Goal: Task Accomplishment & Management: Use online tool/utility

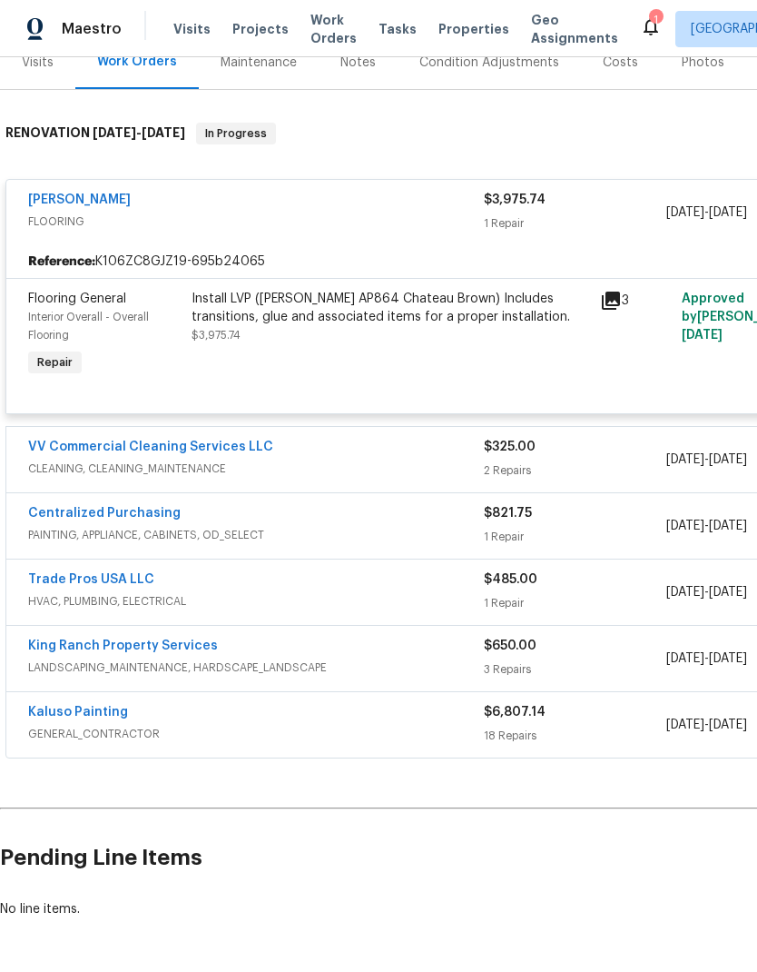
scroll to position [238, 0]
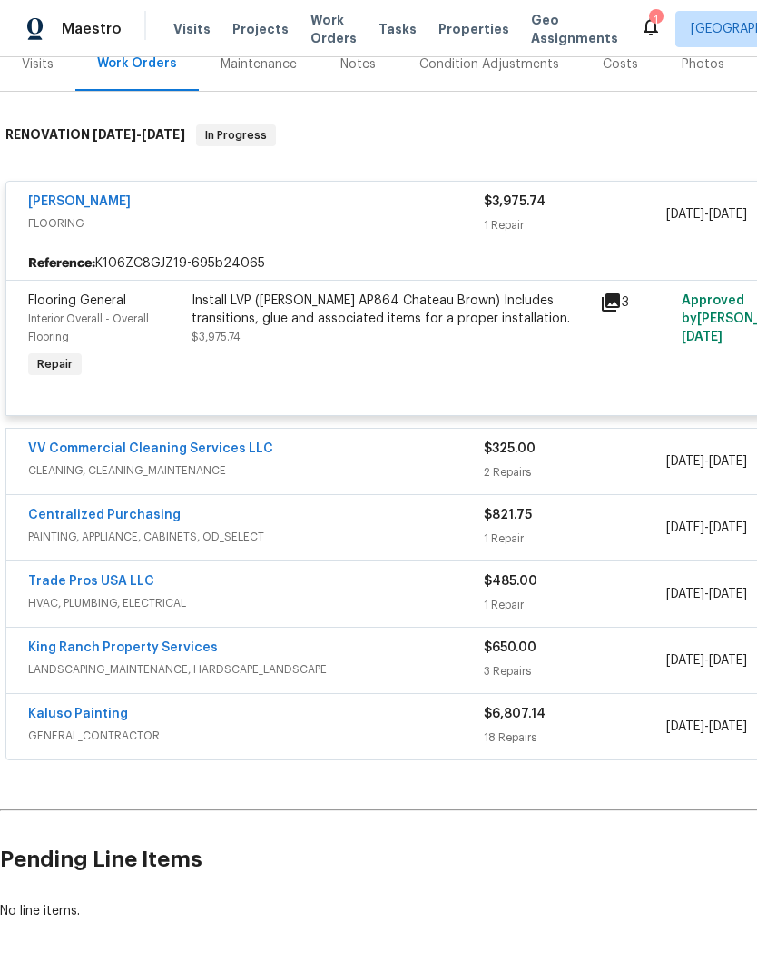
click at [133, 583] on link "Trade Pros USA LLC" at bounding box center [91, 581] width 126 height 13
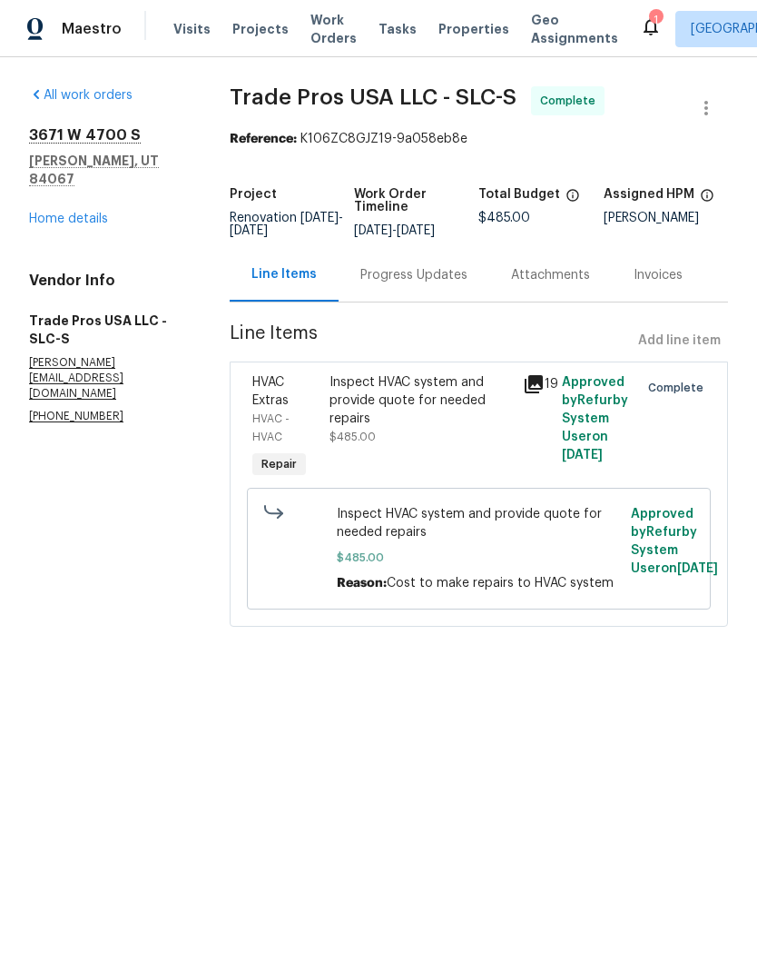
click at [91, 213] on link "Home details" at bounding box center [68, 219] width 79 height 13
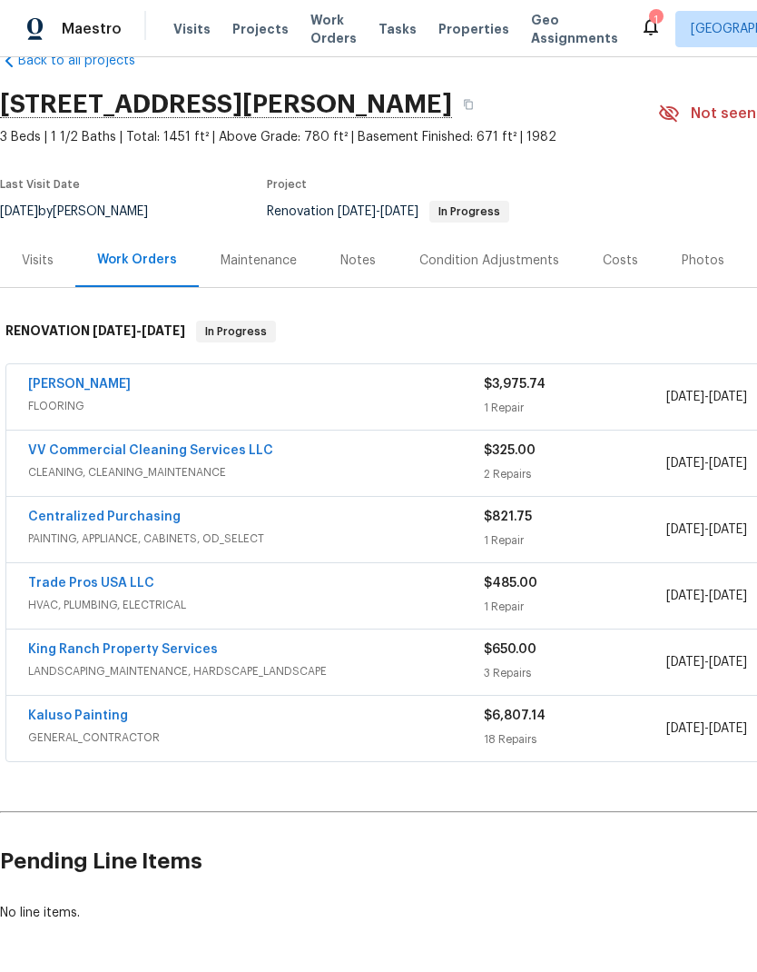
scroll to position [42, 0]
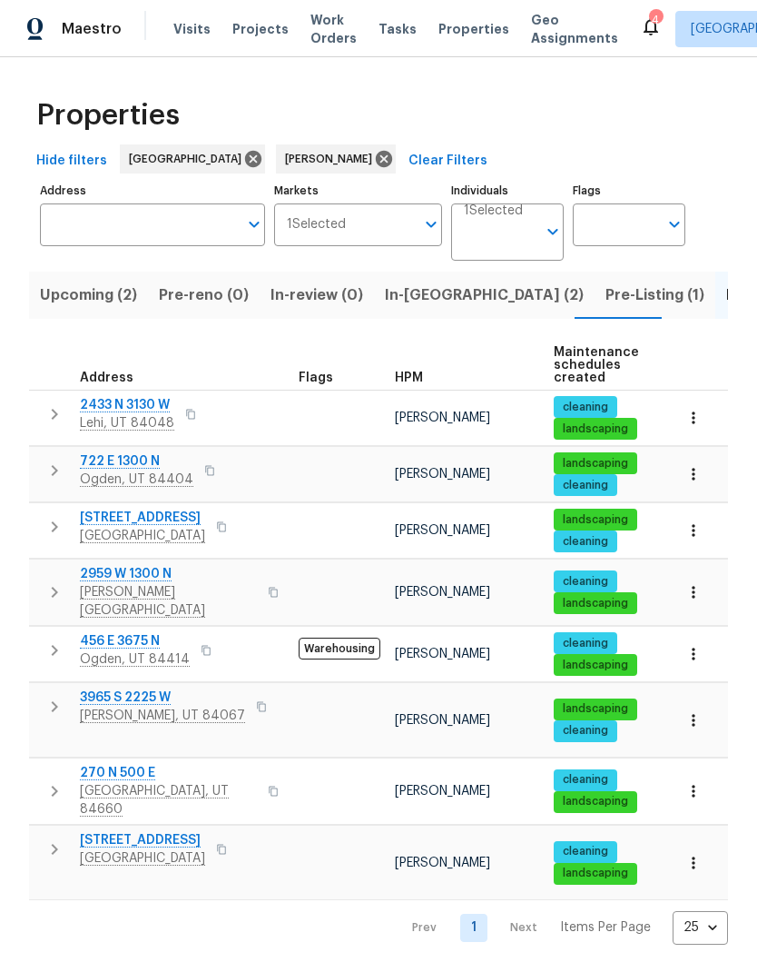
click at [606, 286] on span "Pre-Listing (1)" at bounding box center [655, 294] width 99 height 25
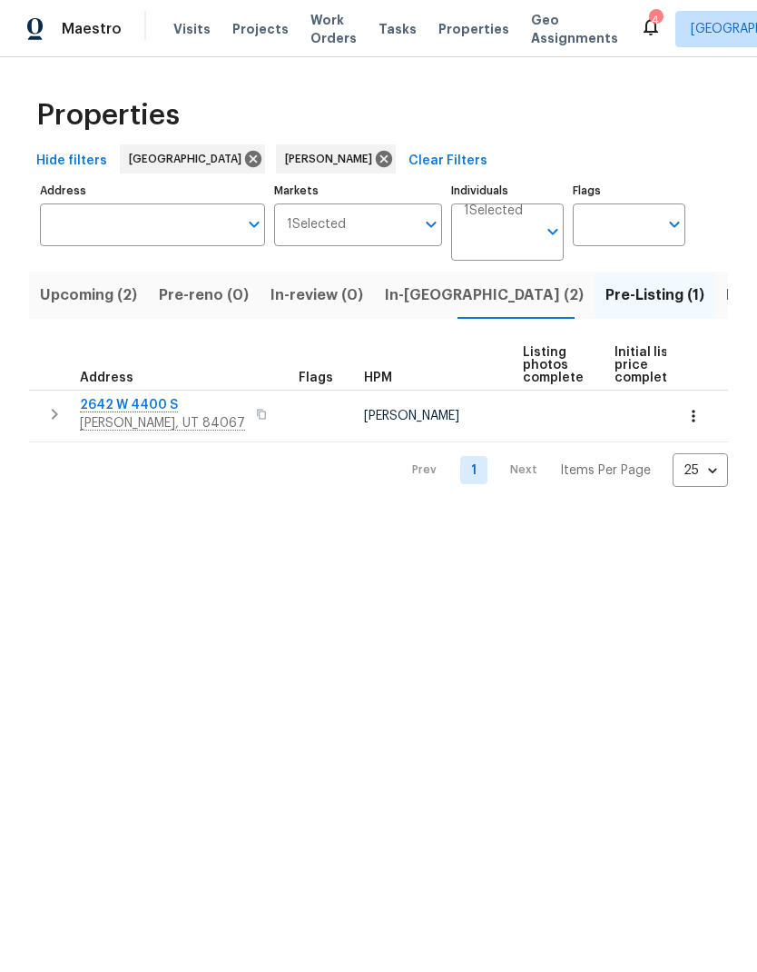
click at [251, 413] on button "button" at bounding box center [262, 413] width 22 height 25
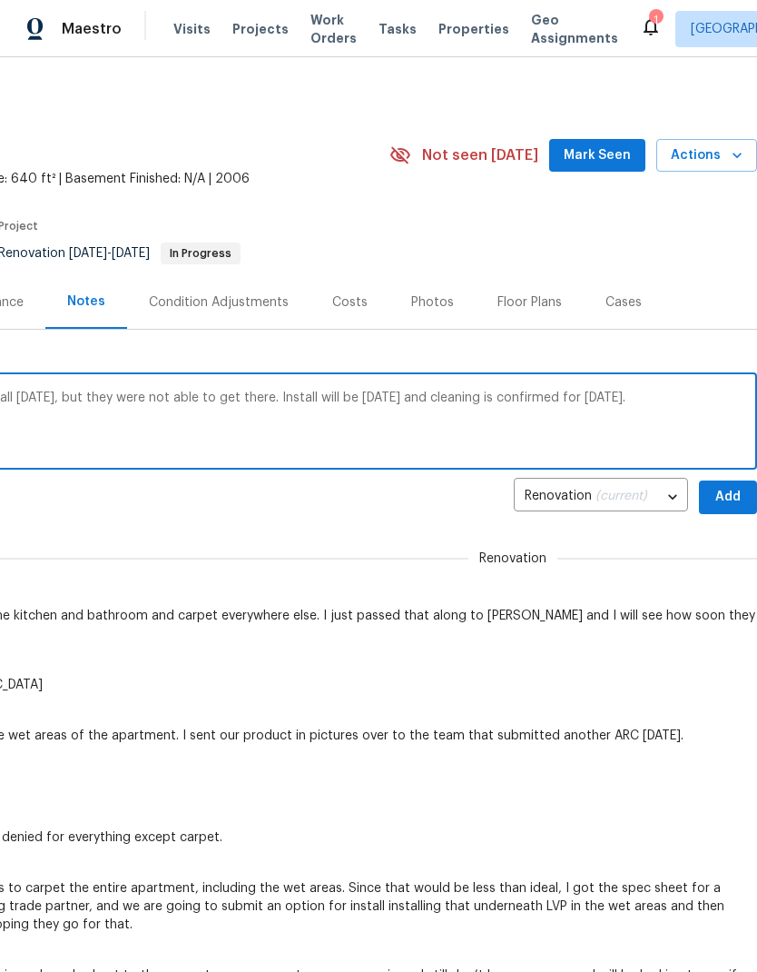
scroll to position [0, 269]
type textarea "There was a possibility that they could install today, but they were not able t…"
click at [727, 502] on span "Add" at bounding box center [728, 497] width 29 height 23
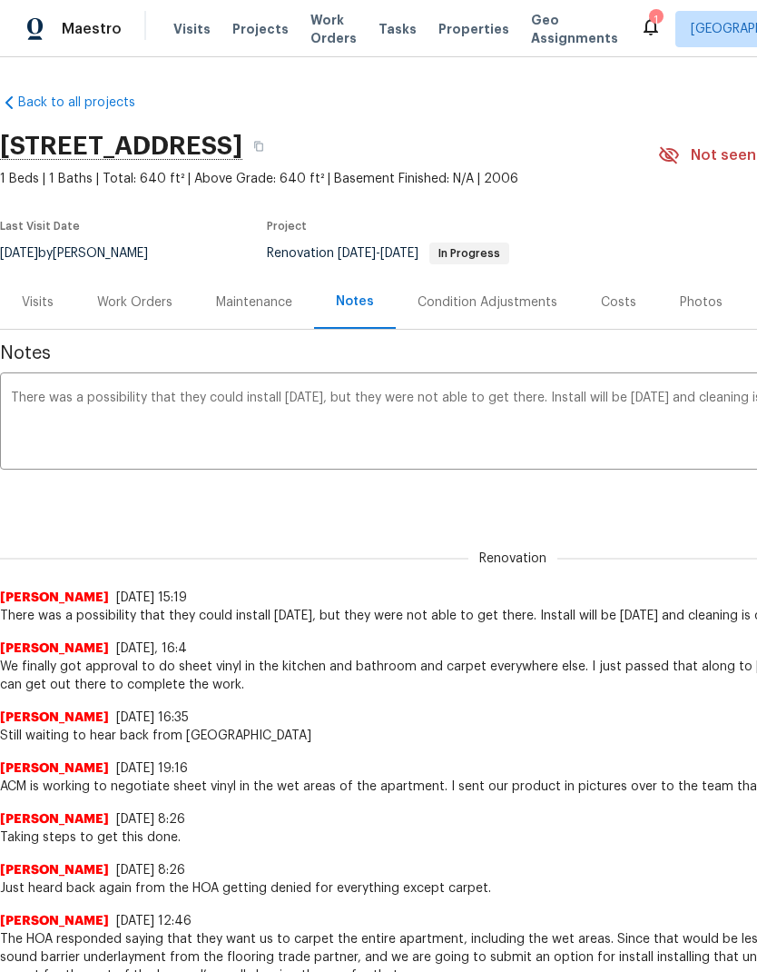
scroll to position [0, 0]
click at [153, 311] on div "Work Orders" at bounding box center [134, 302] width 75 height 18
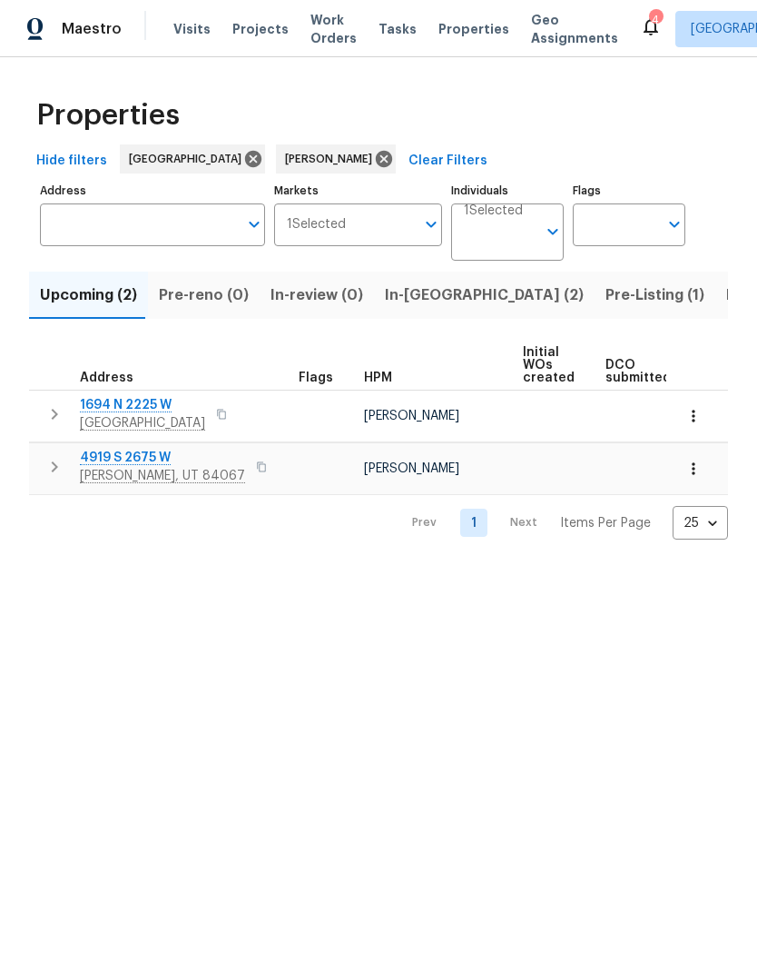
click at [138, 413] on span "1694 N 2225 W" at bounding box center [142, 405] width 125 height 18
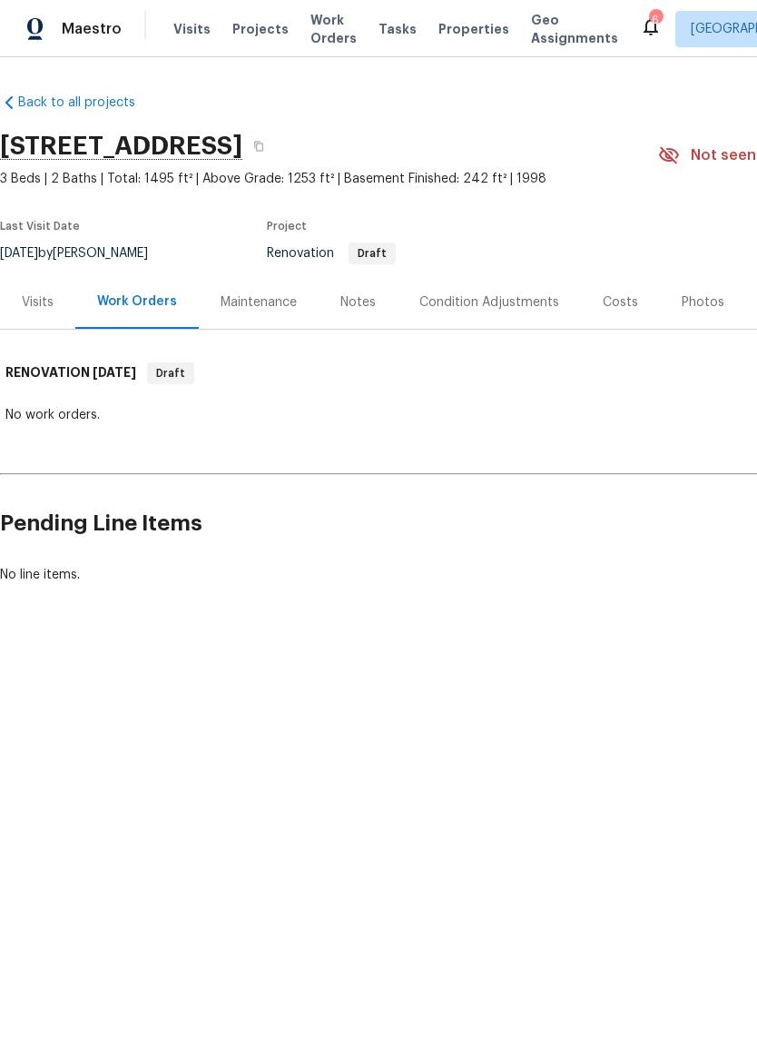
click at [34, 302] on div "Visits" at bounding box center [38, 302] width 32 height 18
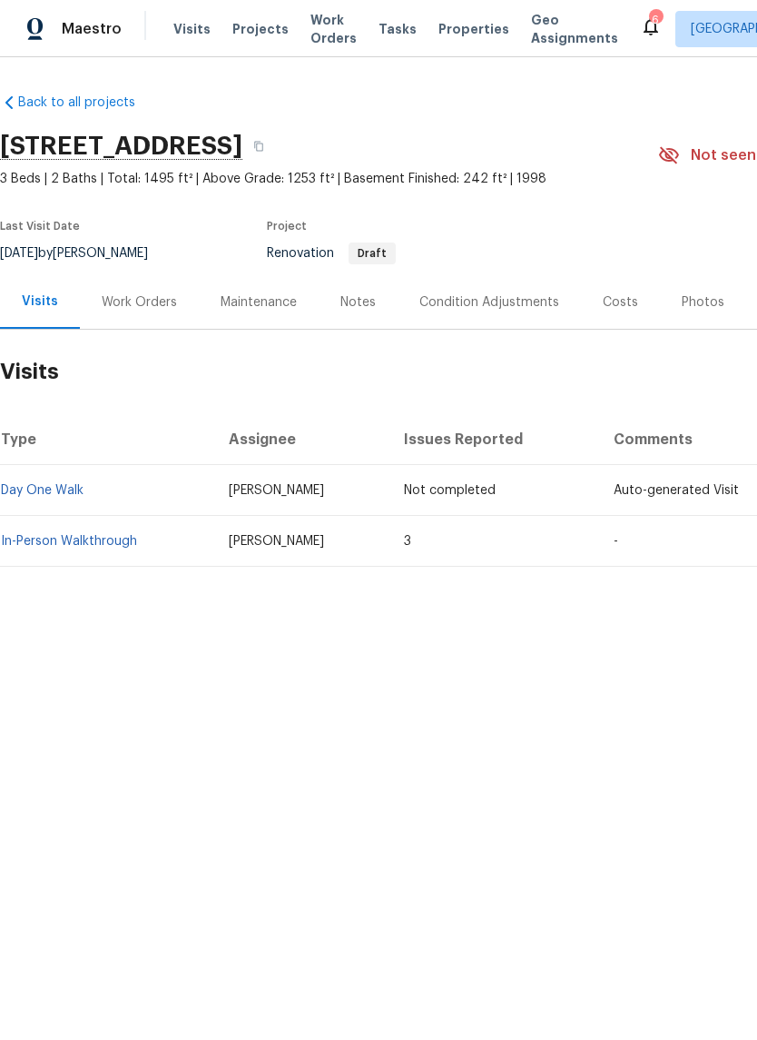
click at [108, 542] on link "In-Person Walkthrough" at bounding box center [69, 541] width 136 height 13
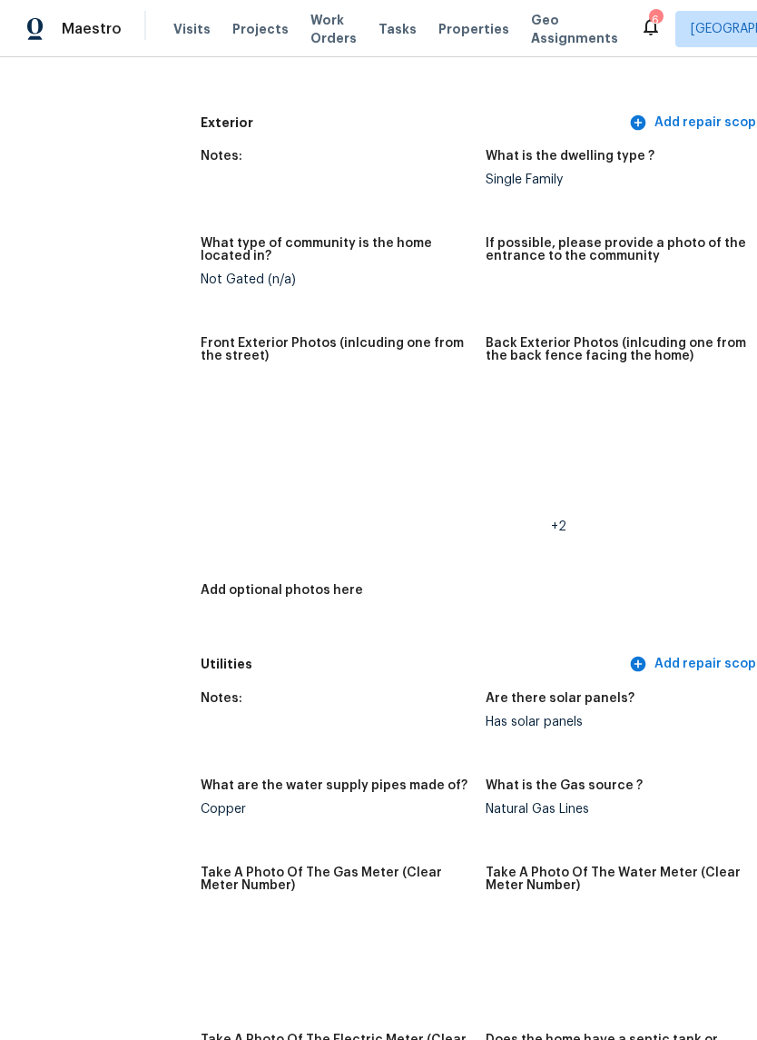
scroll to position [723, 18]
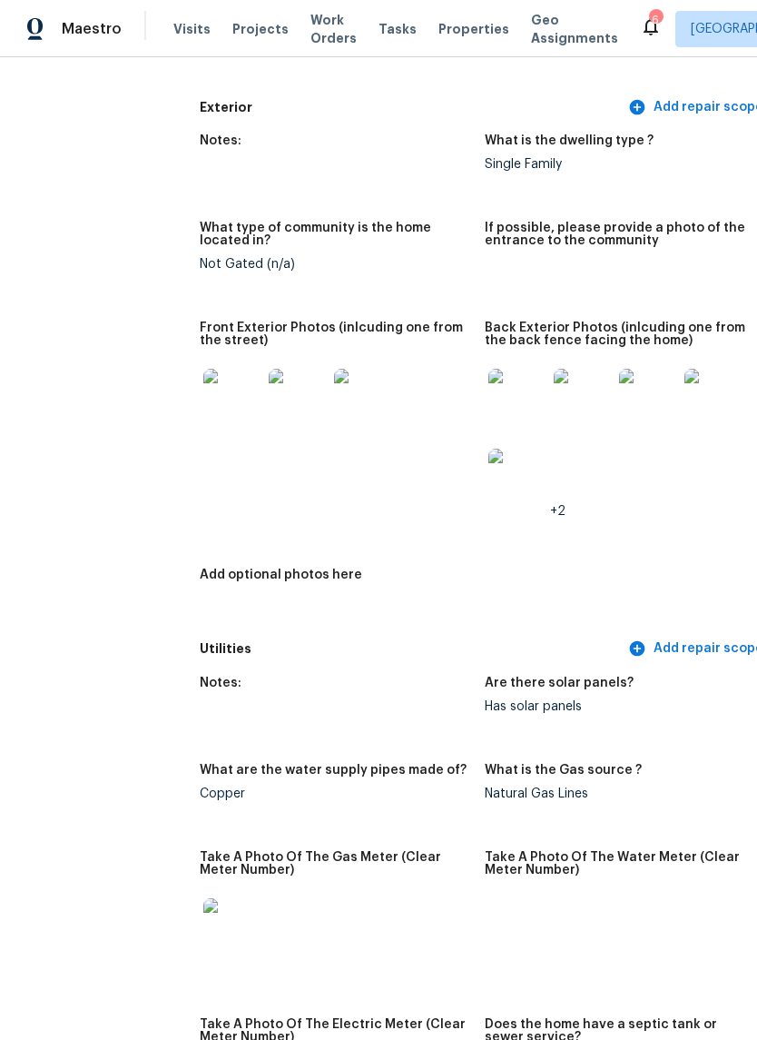
click at [203, 393] on img at bounding box center [232, 398] width 58 height 58
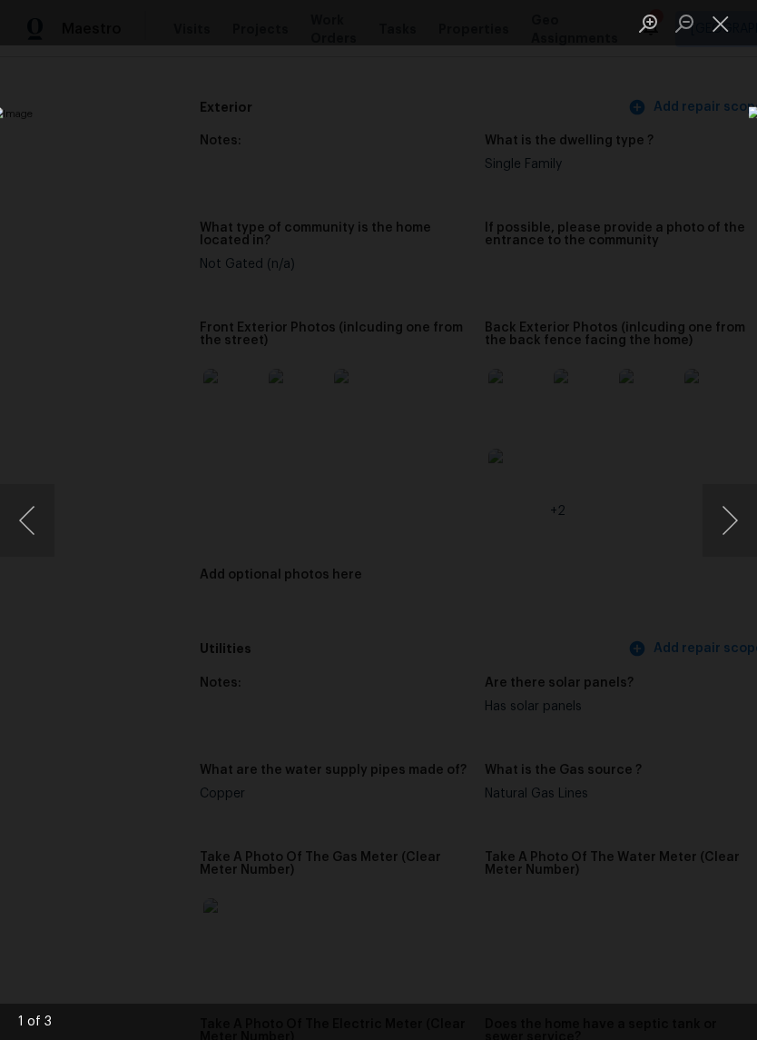
click at [731, 513] on button "Next image" at bounding box center [730, 520] width 54 height 73
click at [731, 510] on button "Next image" at bounding box center [730, 520] width 54 height 73
click at [728, 509] on button "Next image" at bounding box center [730, 520] width 54 height 73
click at [722, 36] on button "Close lightbox" at bounding box center [721, 23] width 36 height 32
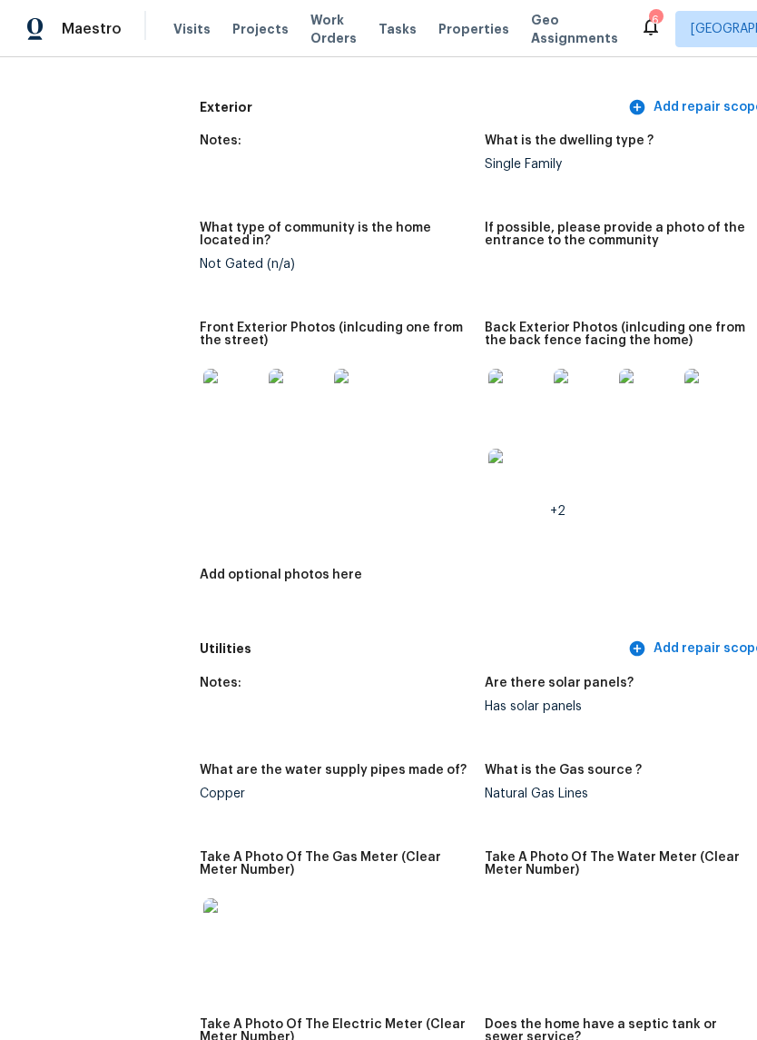
click at [492, 395] on img at bounding box center [518, 398] width 58 height 58
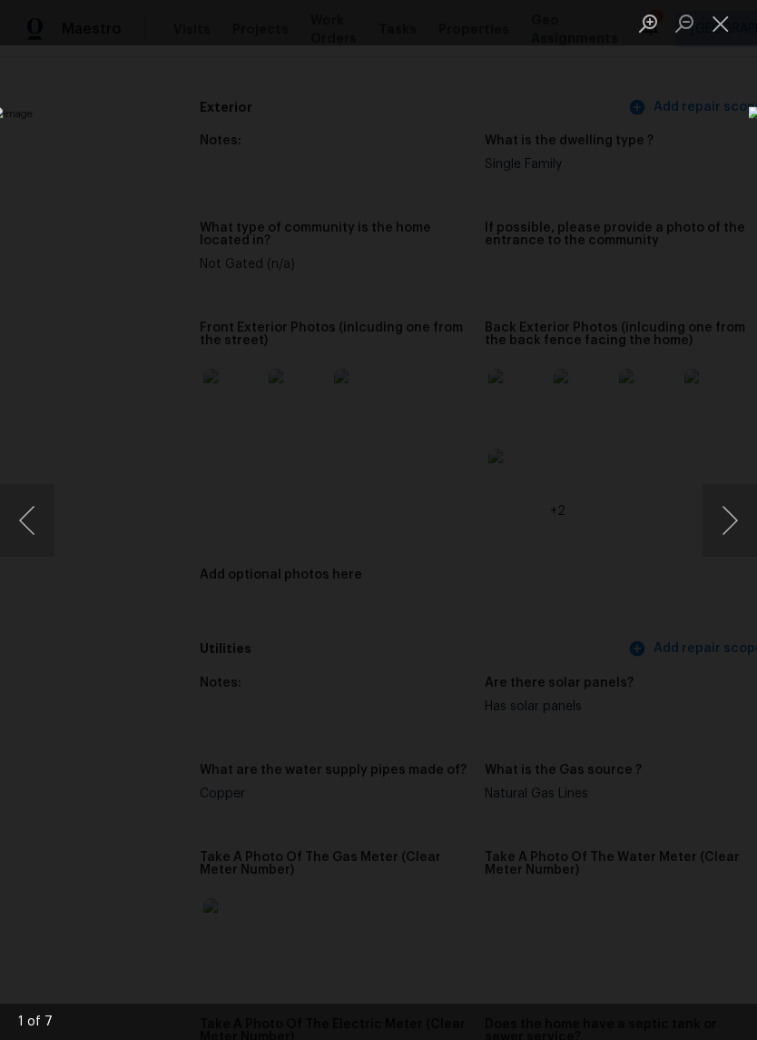
click at [729, 532] on button "Next image" at bounding box center [730, 520] width 54 height 73
click at [728, 514] on button "Next image" at bounding box center [730, 520] width 54 height 73
click at [720, 513] on button "Next image" at bounding box center [730, 520] width 54 height 73
click at [723, 29] on button "Close lightbox" at bounding box center [721, 23] width 36 height 32
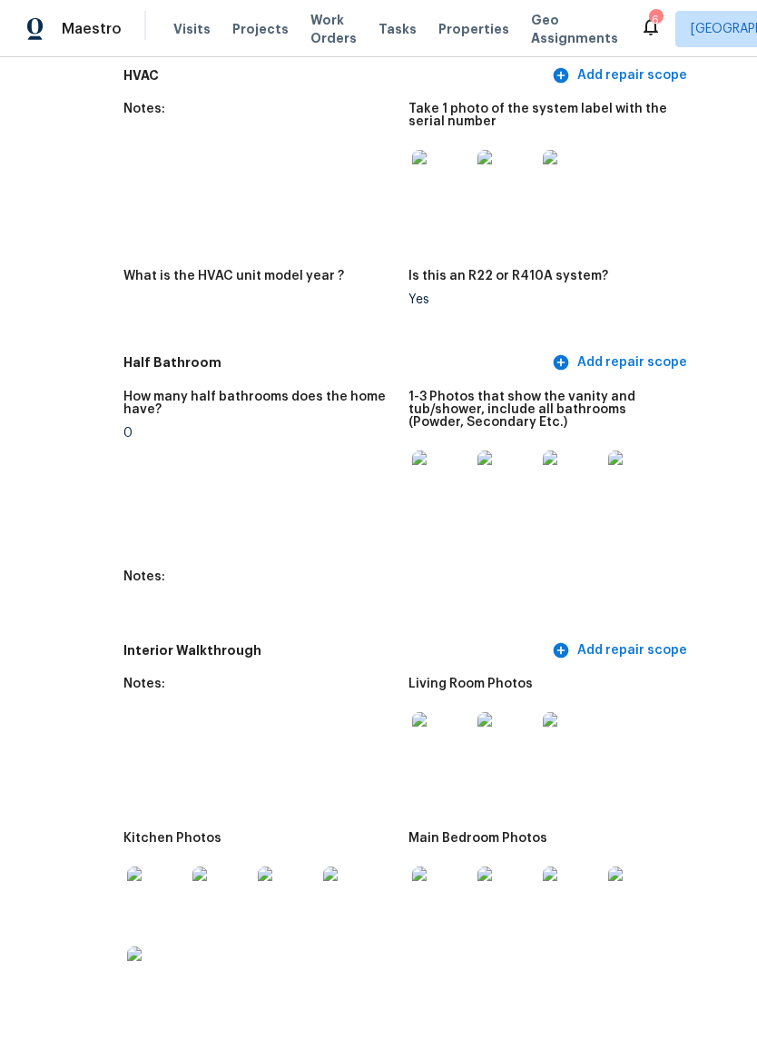
scroll to position [1838, 93]
click at [414, 469] on img at bounding box center [443, 479] width 58 height 58
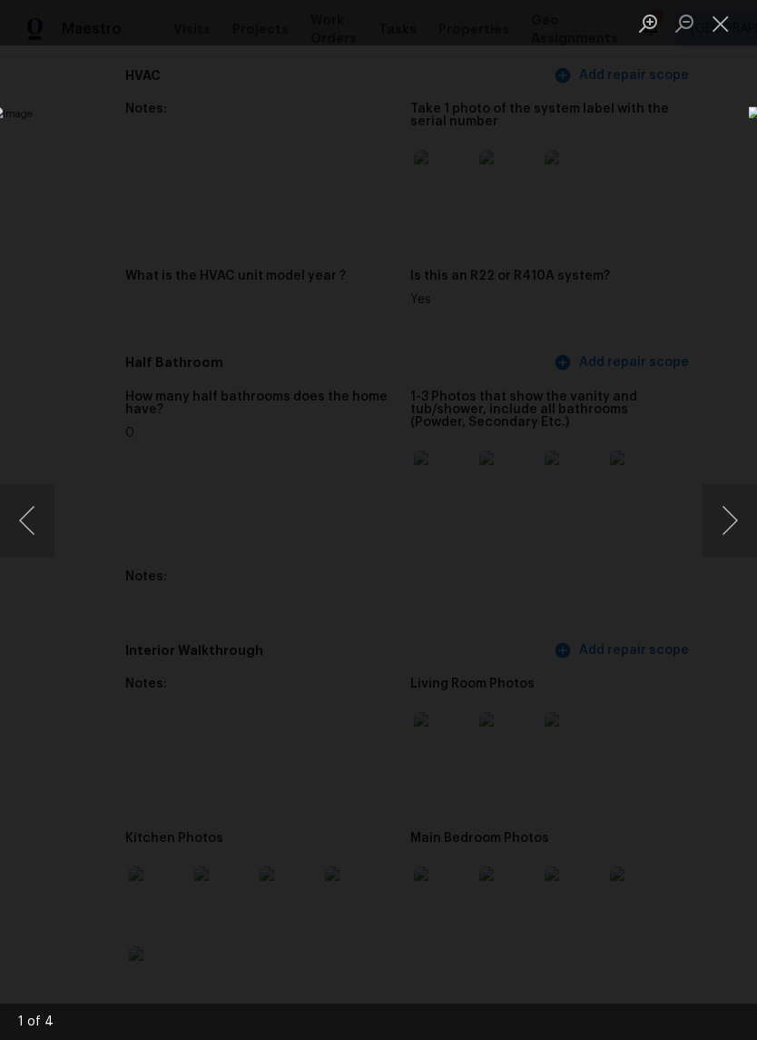
click at [737, 515] on button "Next image" at bounding box center [730, 520] width 54 height 73
click at [738, 505] on button "Next image" at bounding box center [730, 520] width 54 height 73
click at [733, 503] on button "Next image" at bounding box center [730, 520] width 54 height 73
click at [731, 504] on button "Next image" at bounding box center [730, 520] width 54 height 73
click at [729, 504] on button "Next image" at bounding box center [730, 520] width 54 height 73
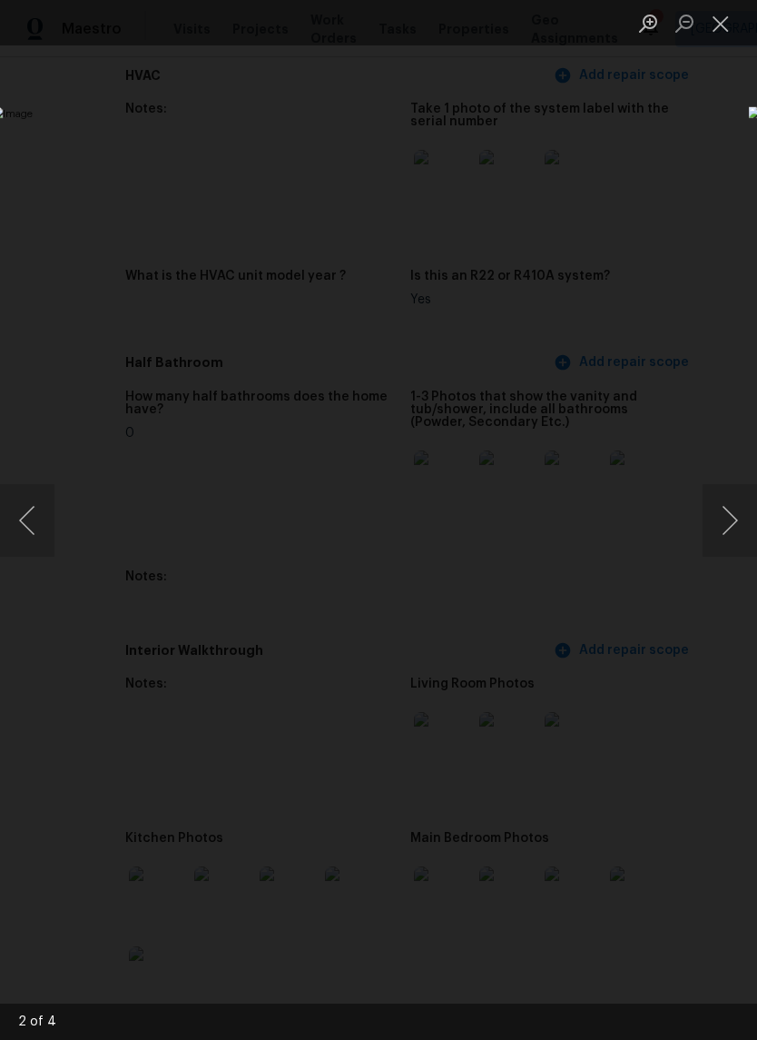
click at [721, 36] on button "Close lightbox" at bounding box center [721, 23] width 36 height 32
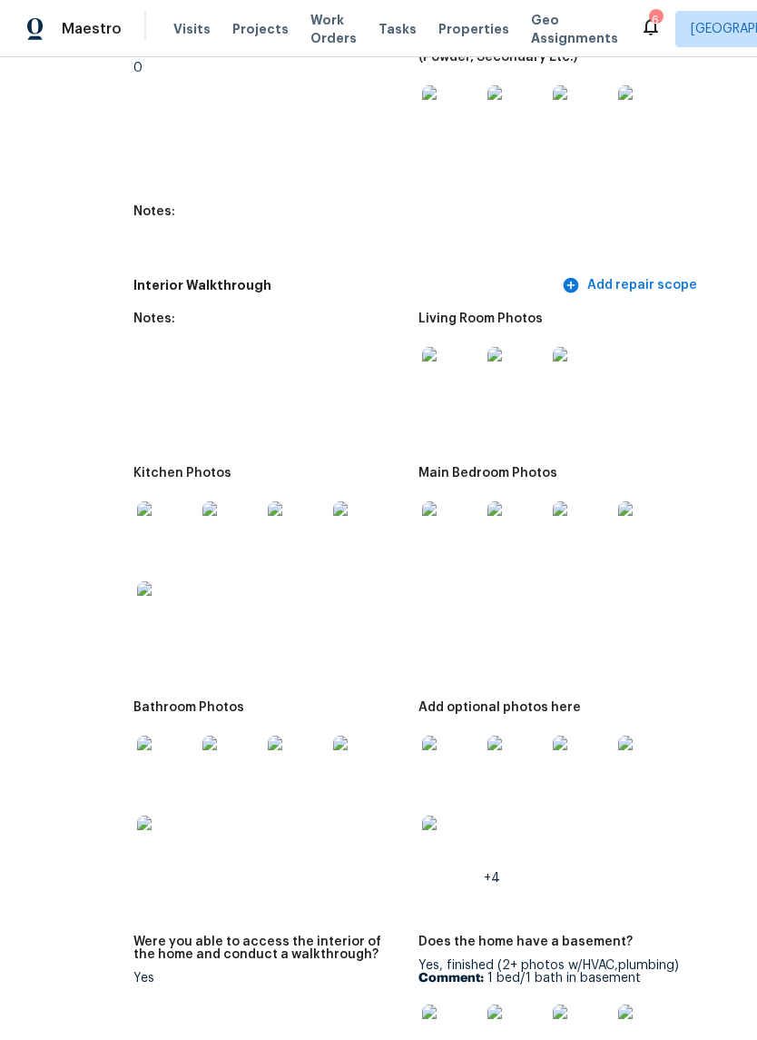
scroll to position [2223, 77]
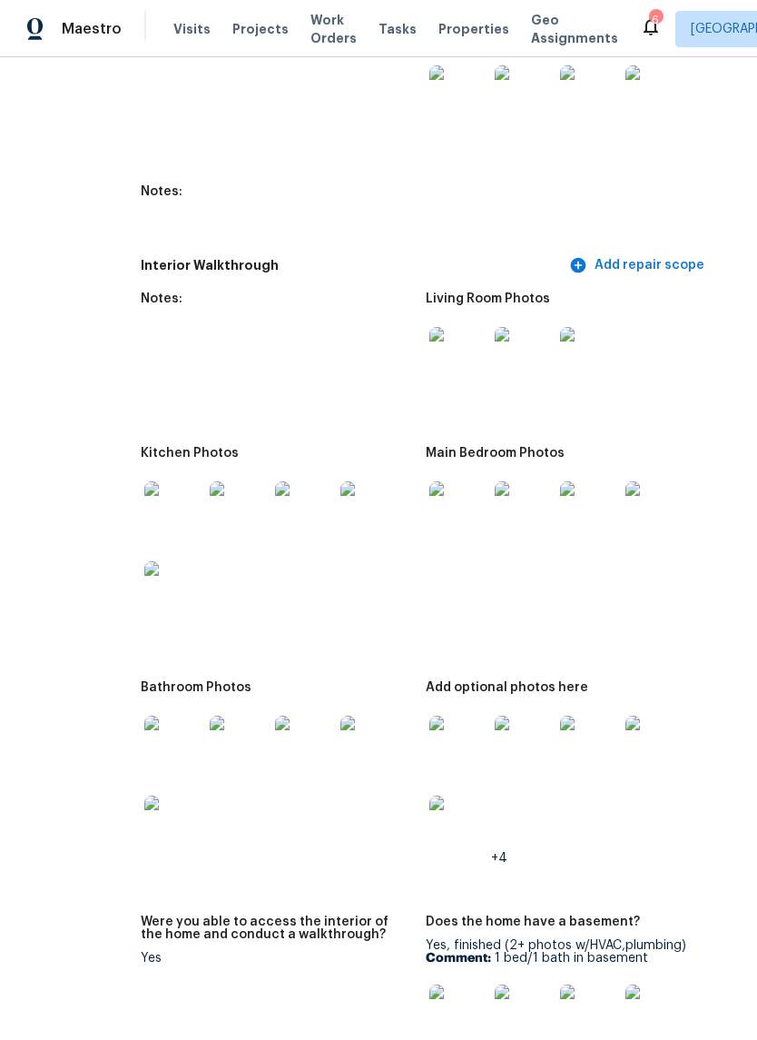
click at [144, 500] on img at bounding box center [173, 510] width 58 height 58
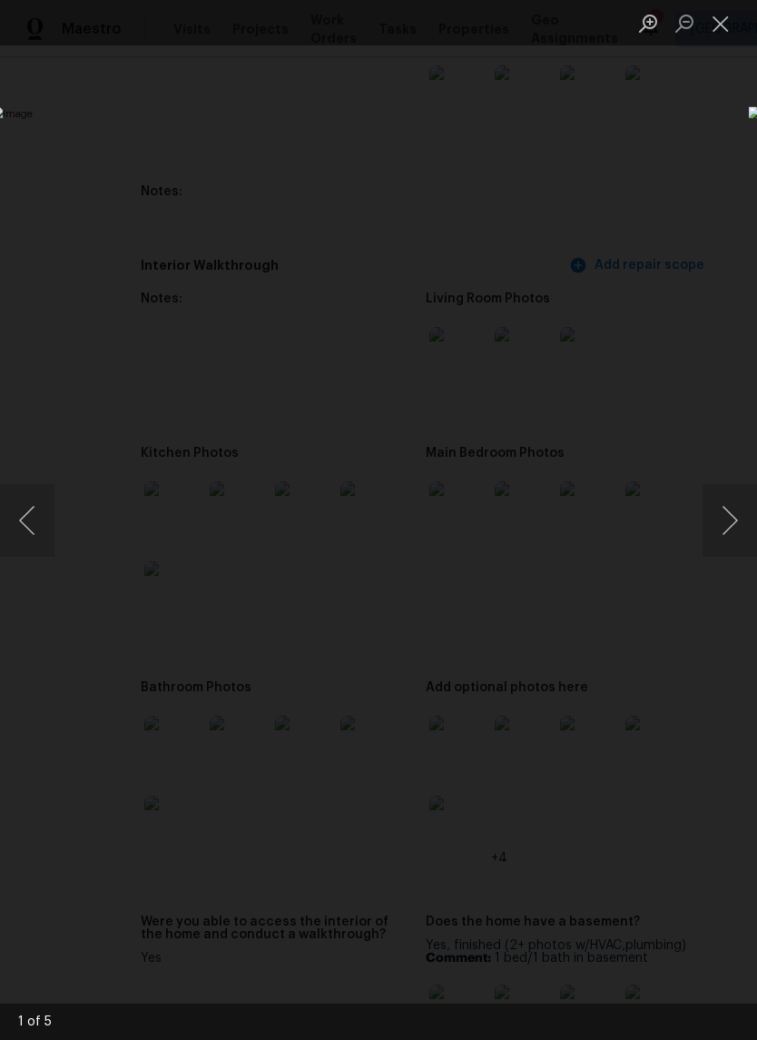
click at [734, 510] on button "Next image" at bounding box center [730, 520] width 54 height 73
click at [727, 501] on button "Next image" at bounding box center [730, 520] width 54 height 73
click at [728, 500] on button "Next image" at bounding box center [730, 520] width 54 height 73
click at [728, 499] on button "Next image" at bounding box center [730, 520] width 54 height 73
click at [718, 37] on button "Close lightbox" at bounding box center [721, 23] width 36 height 32
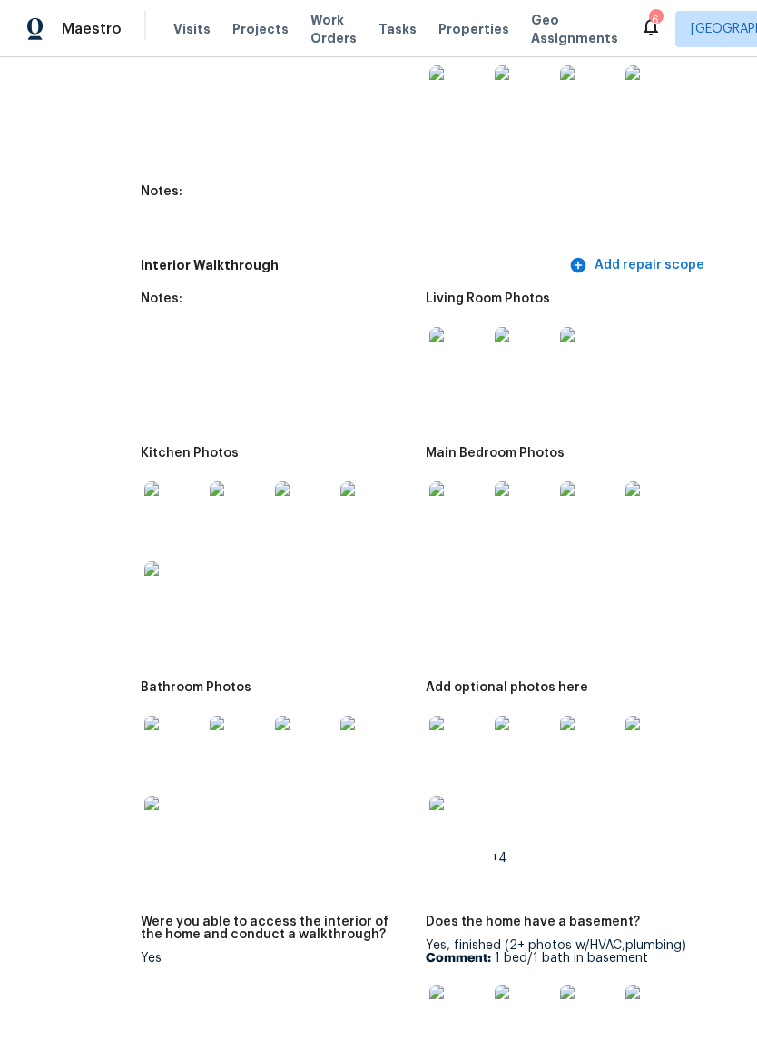
click at [430, 733] on img at bounding box center [459, 745] width 58 height 58
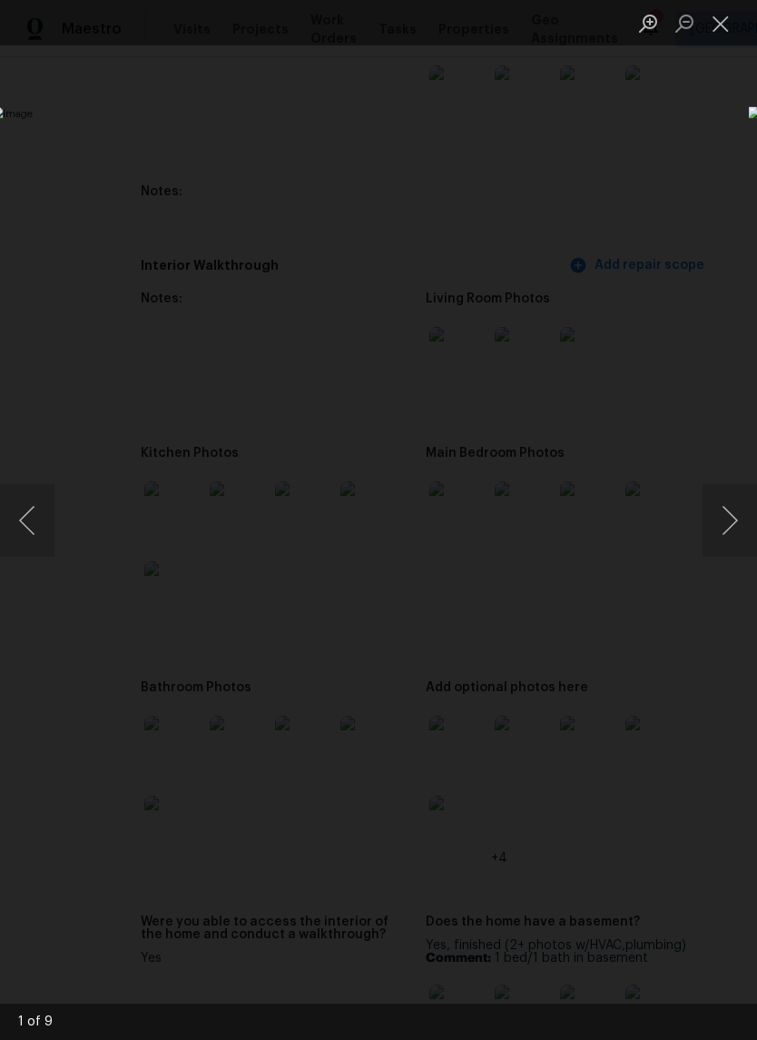
click at [725, 518] on button "Next image" at bounding box center [730, 520] width 54 height 73
click at [716, 517] on button "Next image" at bounding box center [730, 520] width 54 height 73
click at [718, 513] on button "Next image" at bounding box center [730, 520] width 54 height 73
click at [719, 516] on button "Next image" at bounding box center [730, 520] width 54 height 73
click at [728, 508] on button "Next image" at bounding box center [730, 520] width 54 height 73
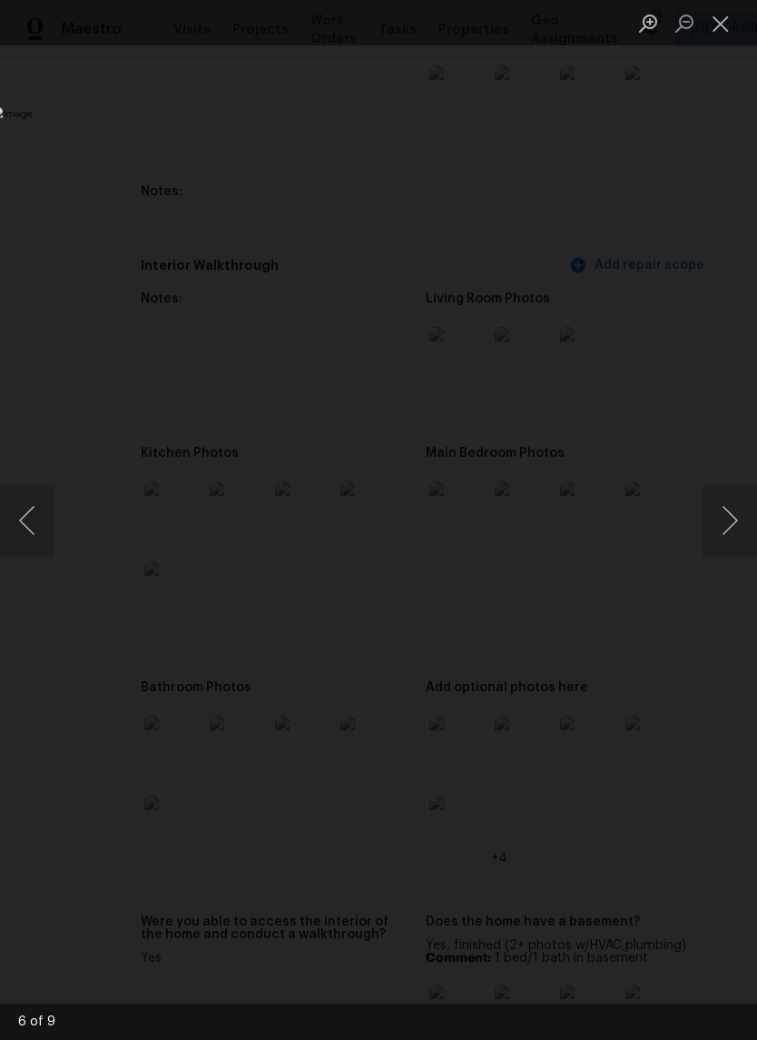
click at [720, 503] on button "Next image" at bounding box center [730, 520] width 54 height 73
click at [734, 509] on button "Next image" at bounding box center [730, 520] width 54 height 73
click at [724, 517] on button "Next image" at bounding box center [730, 520] width 54 height 73
click at [717, 512] on button "Next image" at bounding box center [730, 520] width 54 height 73
click at [50, 514] on button "Previous image" at bounding box center [27, 520] width 54 height 73
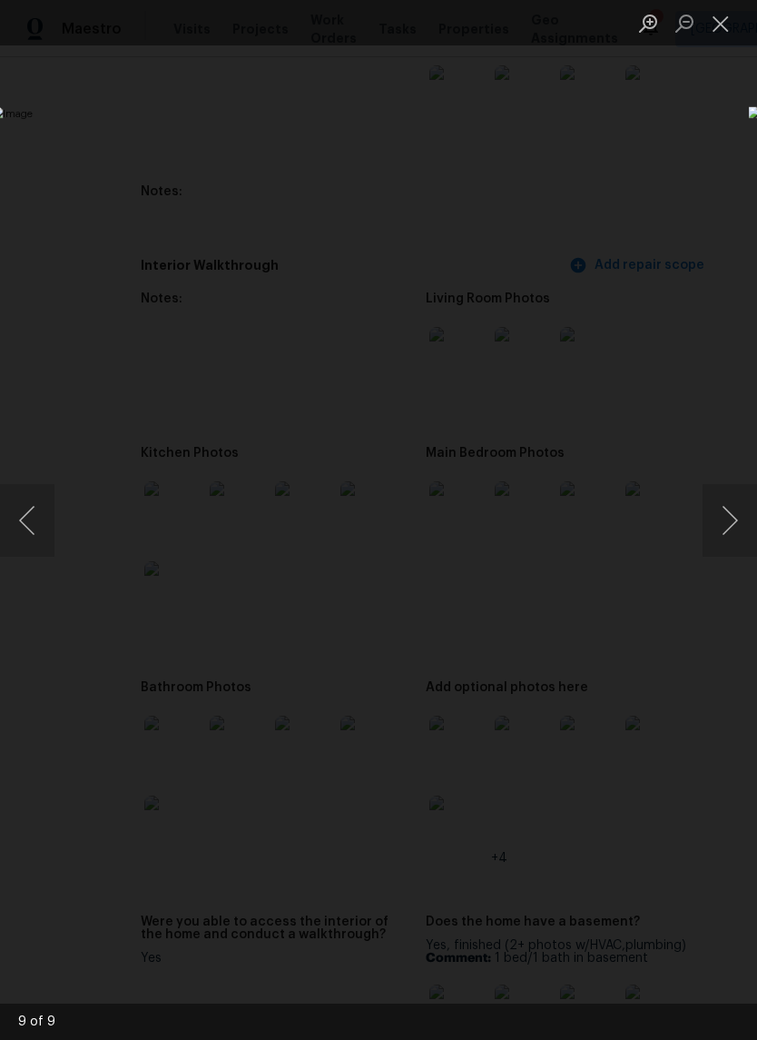
click at [729, 523] on button "Next image" at bounding box center [730, 520] width 54 height 73
click at [725, 524] on button "Next image" at bounding box center [730, 520] width 54 height 73
click at [716, 526] on button "Next image" at bounding box center [730, 520] width 54 height 73
click at [719, 529] on button "Next image" at bounding box center [730, 520] width 54 height 73
click at [730, 60] on div "Lightbox" at bounding box center [378, 520] width 757 height 1040
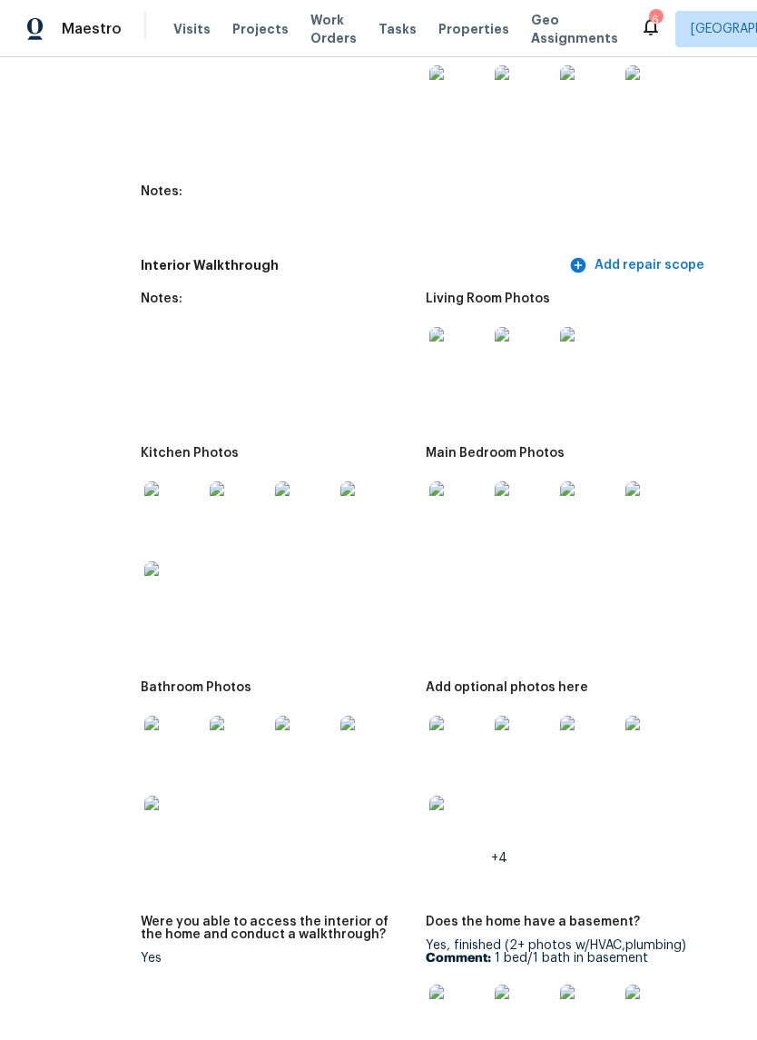
click at [730, 59] on div "Lightbox" at bounding box center [378, 520] width 757 height 1040
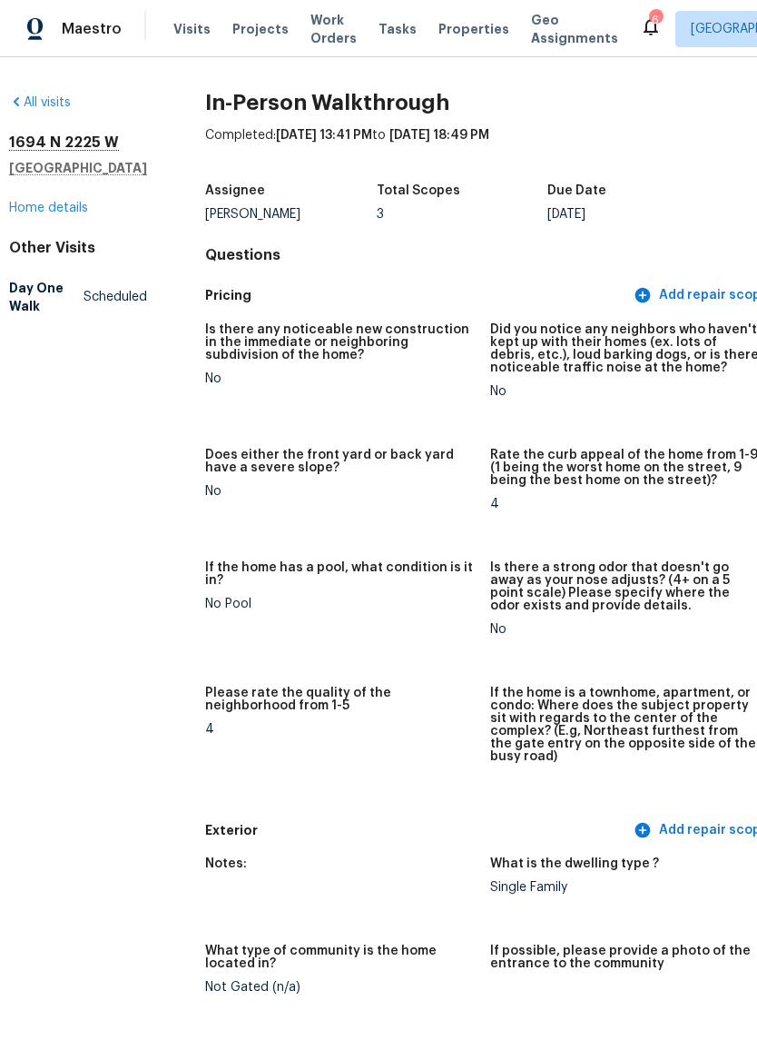
scroll to position [0, 13]
click at [71, 214] on link "Home details" at bounding box center [48, 208] width 79 height 13
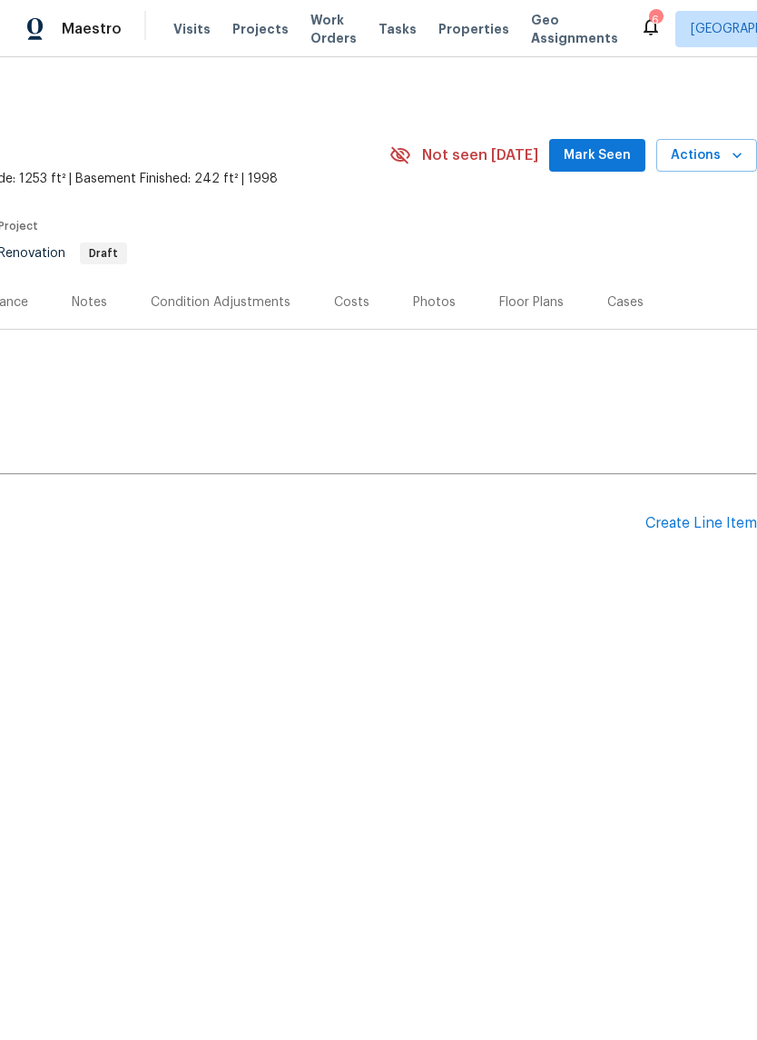
scroll to position [0, 269]
click at [703, 530] on div "Create Line Item" at bounding box center [702, 523] width 112 height 17
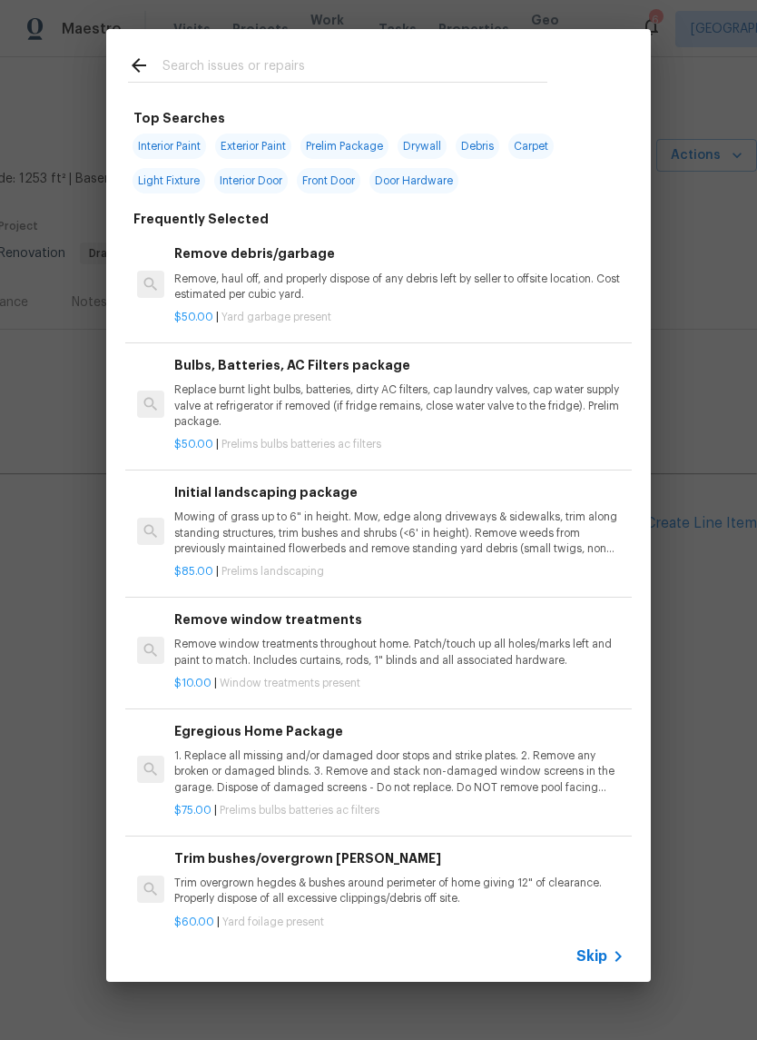
click at [56, 554] on div "Top Searches Interior Paint Exterior Paint Prelim Package Drywall Debris Carpet…" at bounding box center [378, 505] width 757 height 1011
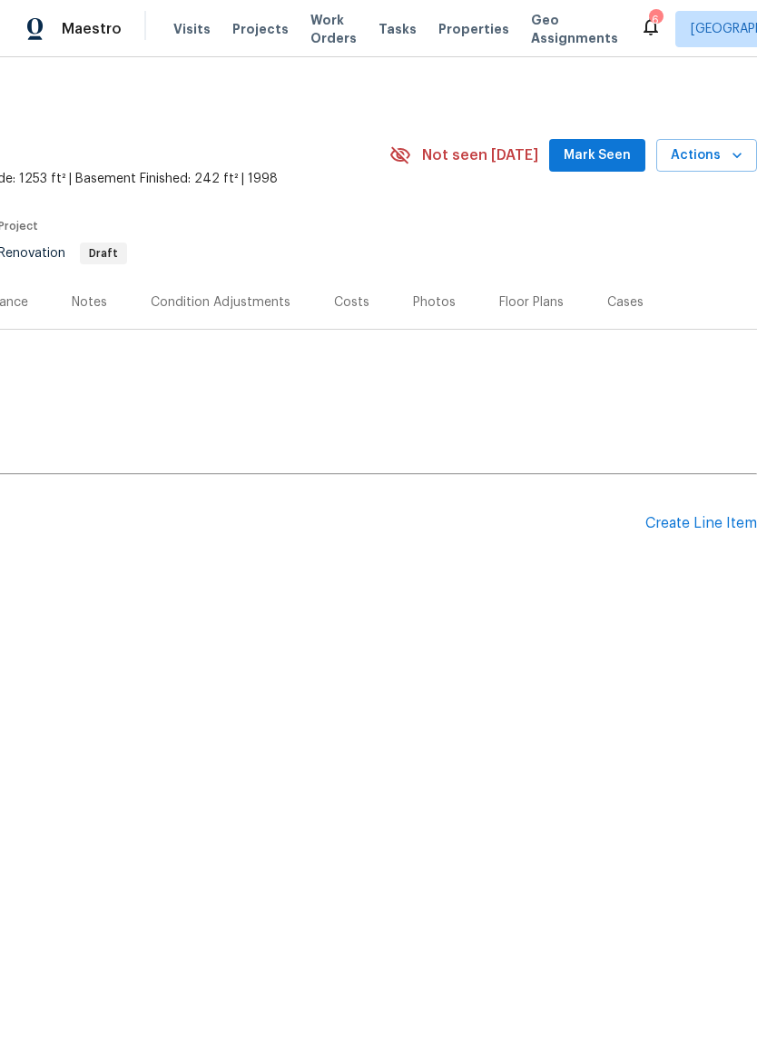
click at [244, 316] on div "Condition Adjustments" at bounding box center [220, 302] width 183 height 54
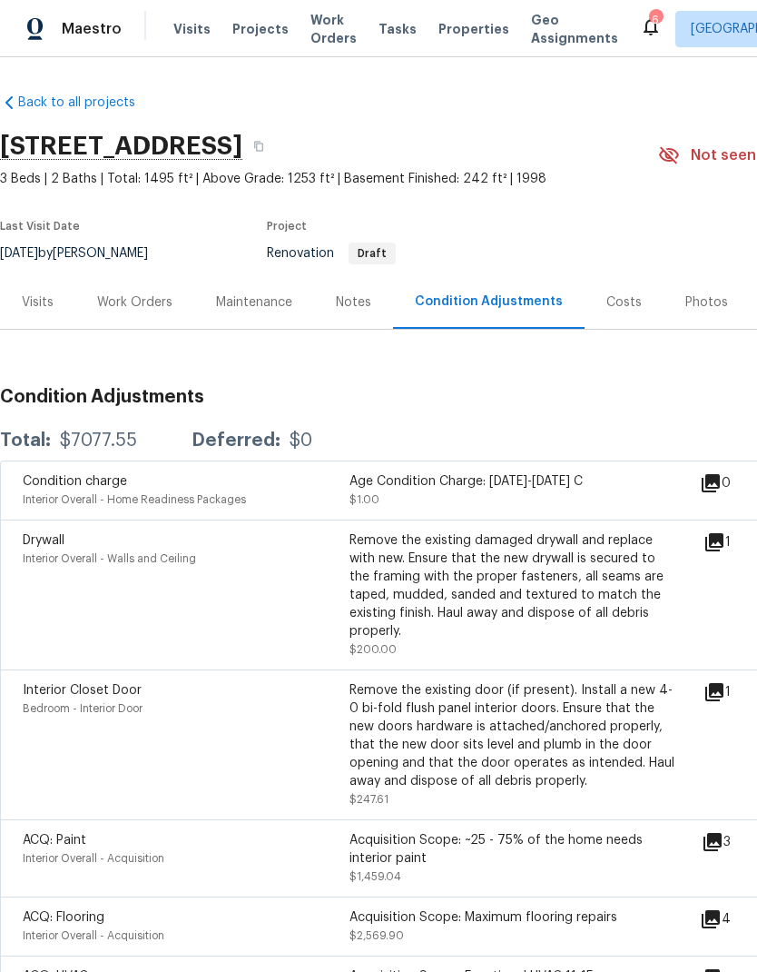
click at [144, 293] on div "Work Orders" at bounding box center [134, 302] width 75 height 18
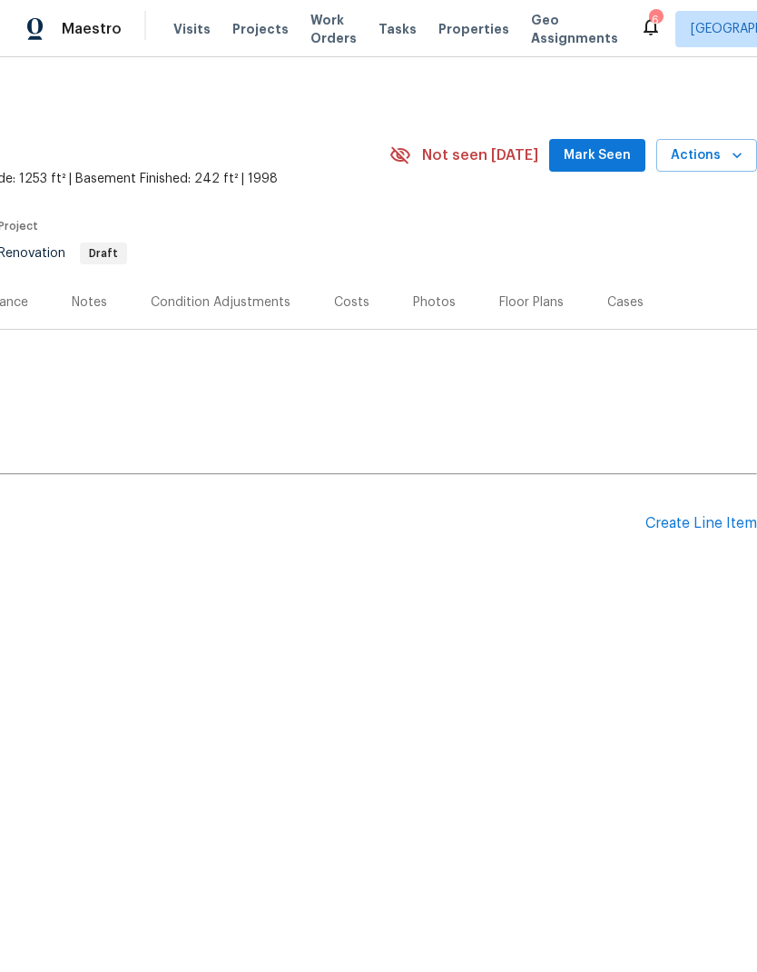
click at [701, 529] on div "Create Line Item" at bounding box center [702, 523] width 112 height 17
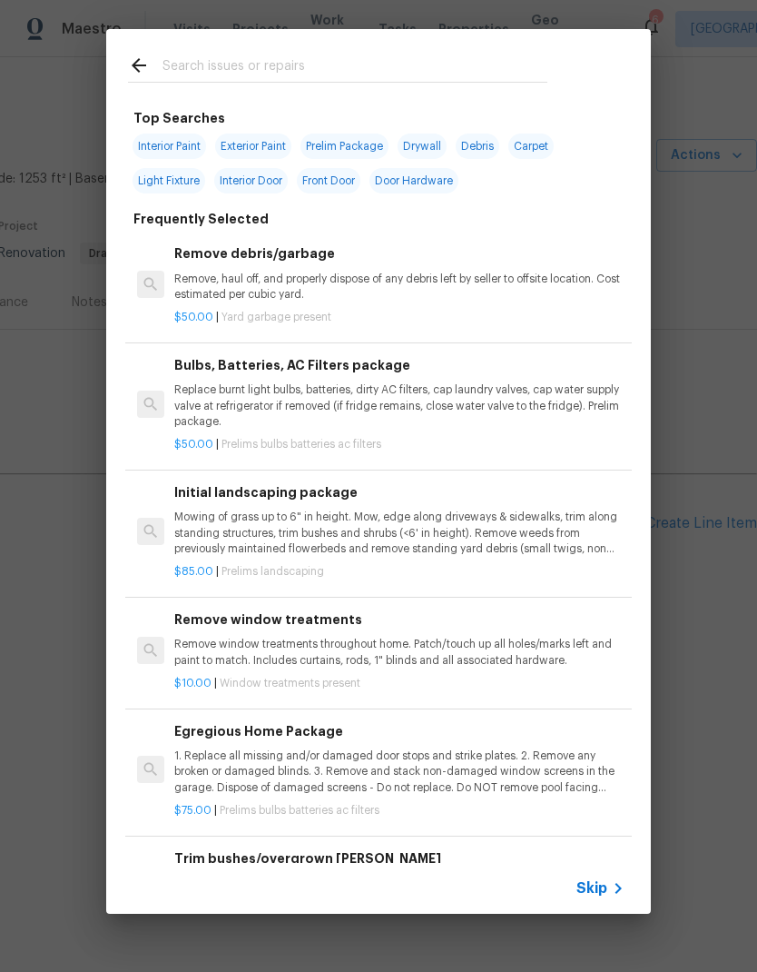
click at [306, 57] on input "text" at bounding box center [355, 67] width 385 height 27
click at [175, 144] on span "Interior Paint" at bounding box center [170, 146] width 74 height 25
type input "Interior Paint"
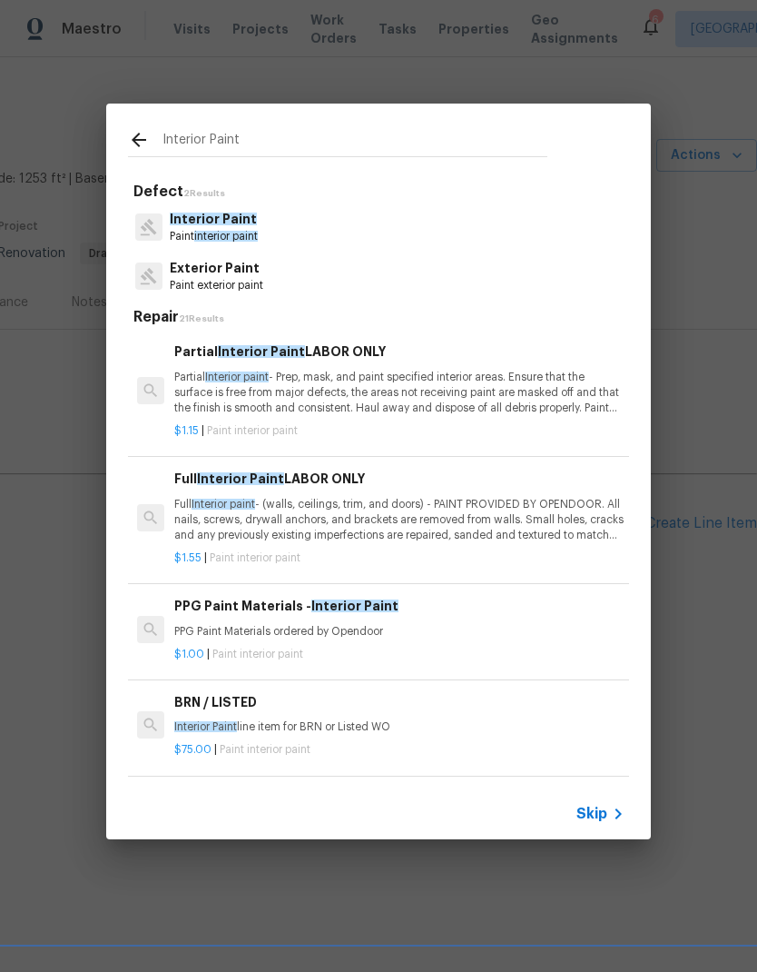
click at [511, 510] on p "Full Interior paint - (walls, ceilings, trim, and doors) - PAINT PROVIDED BY OP…" at bounding box center [399, 520] width 450 height 46
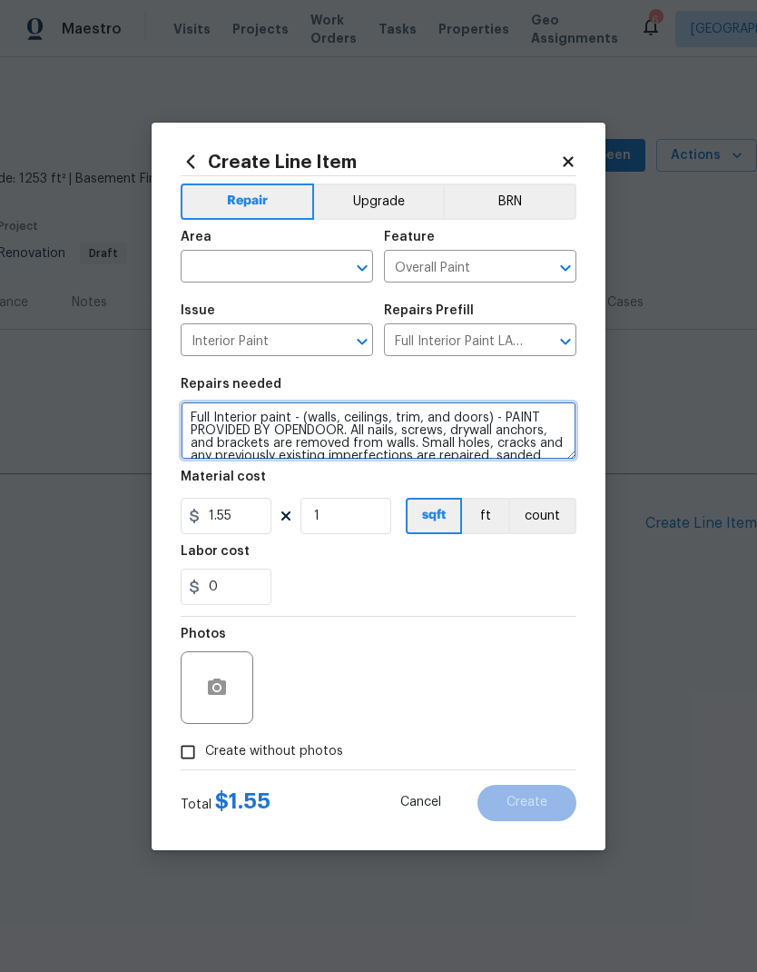
click at [274, 421] on textarea "Full Interior paint - (walls, ceilings, trim, and doors) - PAINT PROVIDED BY OP…" at bounding box center [379, 430] width 396 height 58
type textarea "Partial paint - (walls, ceilings, trim, and doors) - PAINT PROVIDED BY OPENDOOR…"
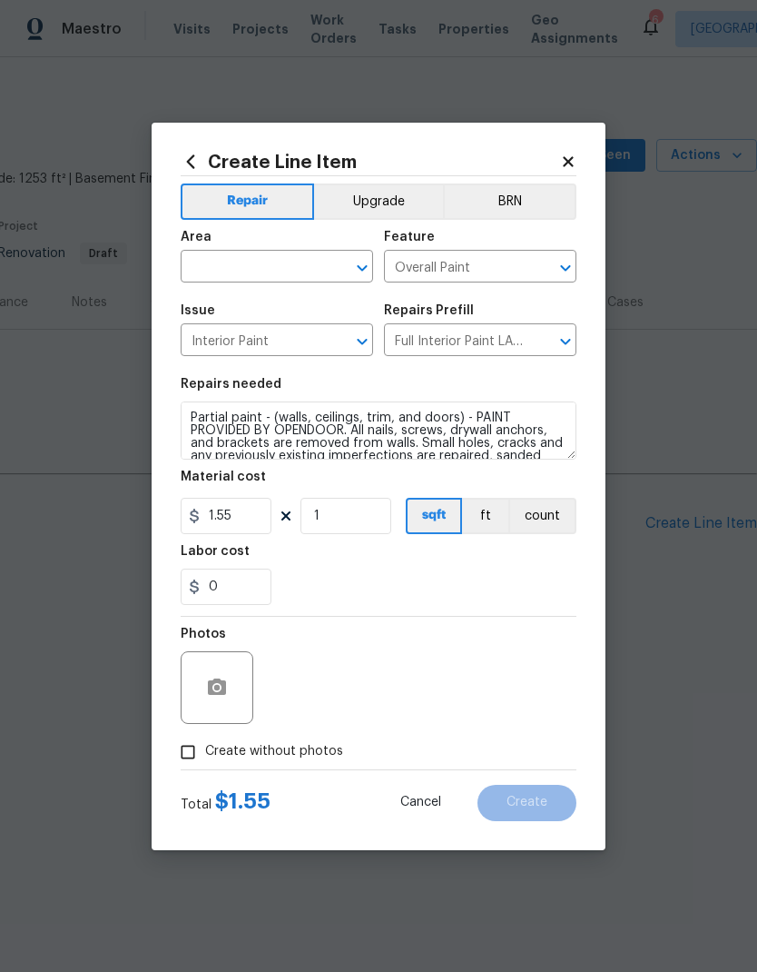
click at [524, 584] on div "0" at bounding box center [379, 587] width 396 height 36
click at [356, 515] on input "1" at bounding box center [346, 516] width 91 height 36
type input "1000"
click at [555, 573] on div "0" at bounding box center [379, 587] width 396 height 36
click at [288, 272] on input "text" at bounding box center [252, 268] width 142 height 28
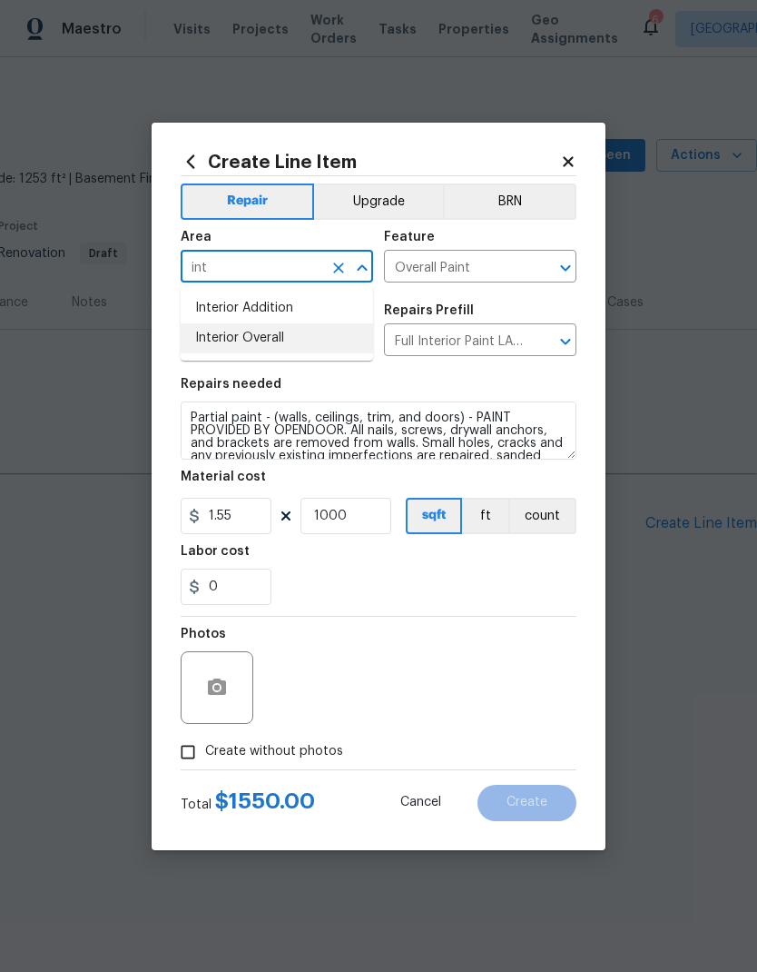
click at [306, 338] on li "Interior Overall" at bounding box center [277, 338] width 193 height 30
type input "Interior Overall"
click at [306, 338] on input "Interior Paint" at bounding box center [252, 342] width 142 height 28
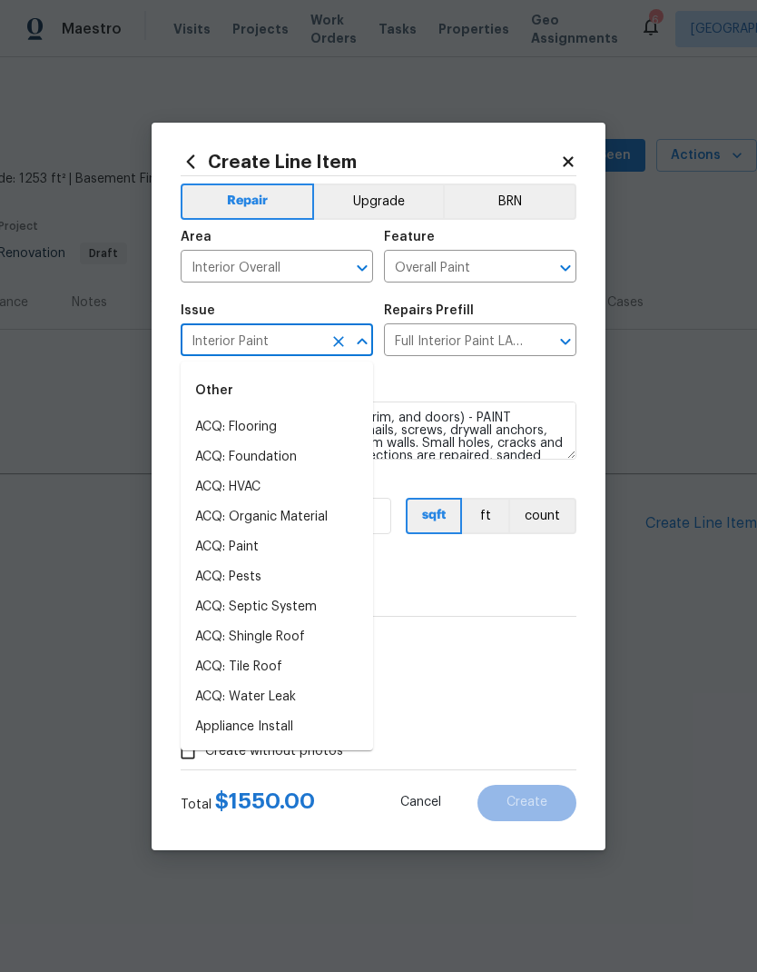
click at [552, 560] on div "Labor cost" at bounding box center [379, 557] width 396 height 24
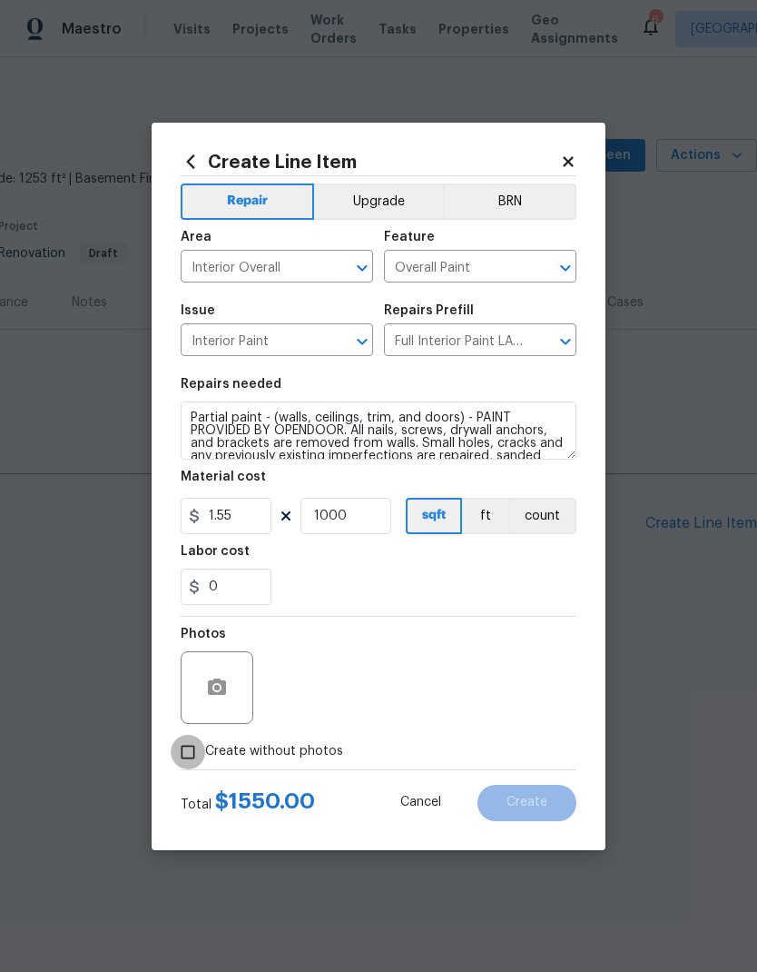
click at [193, 761] on input "Create without photos" at bounding box center [188, 752] width 35 height 35
checkbox input "true"
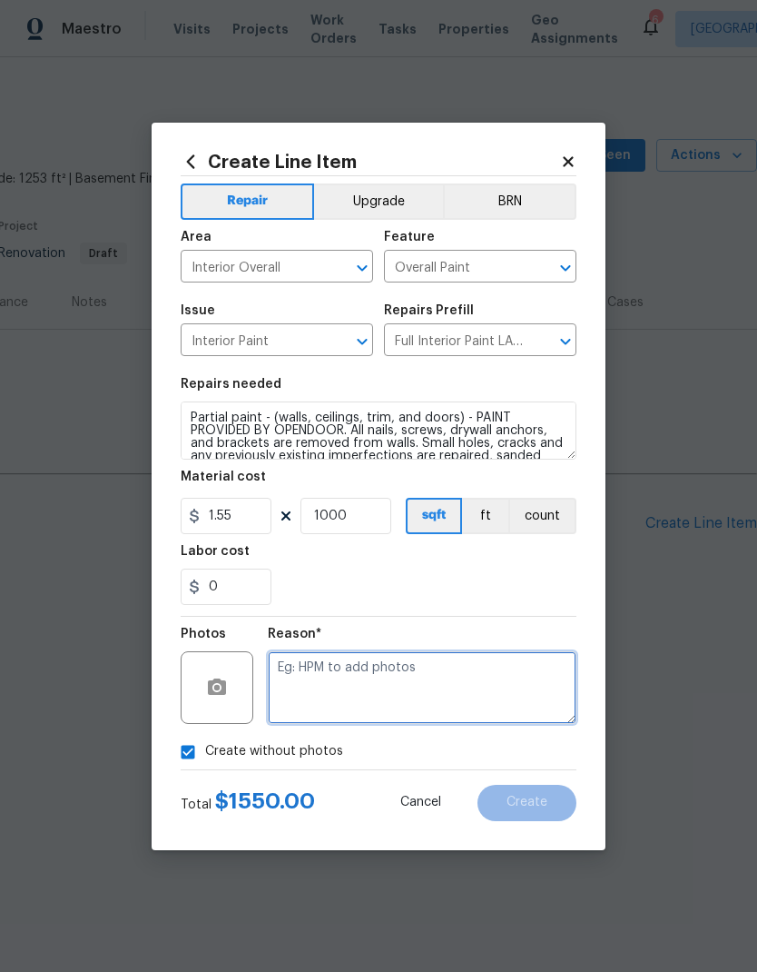
click at [431, 678] on textarea at bounding box center [422, 687] width 309 height 73
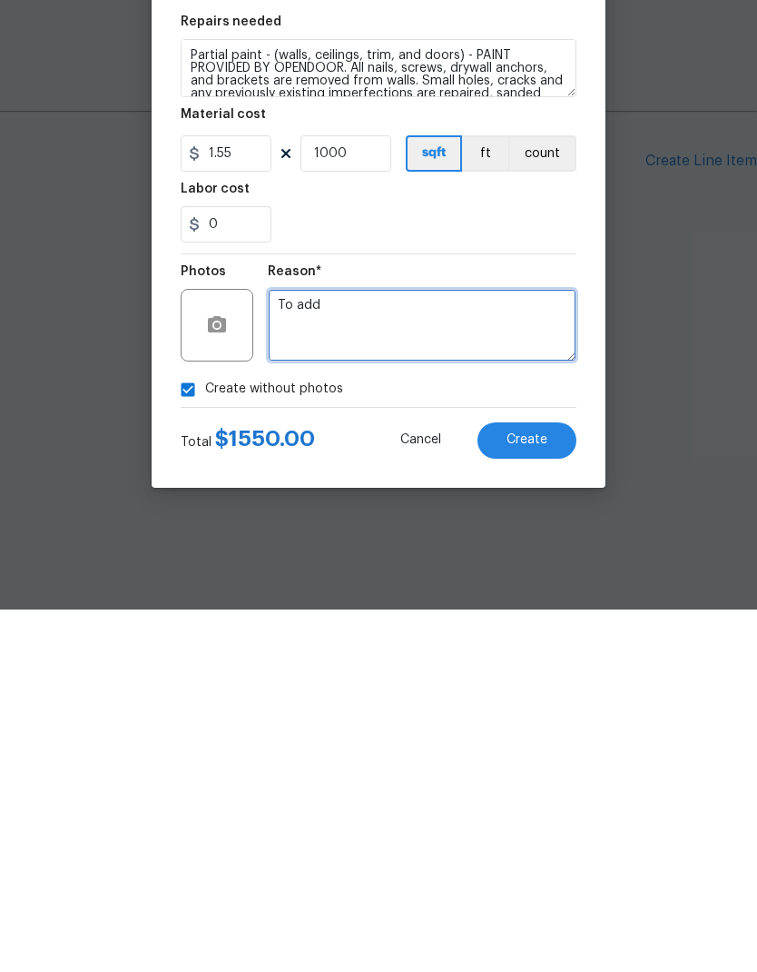
type textarea "To add"
click at [527, 796] on span "Create" at bounding box center [527, 803] width 41 height 14
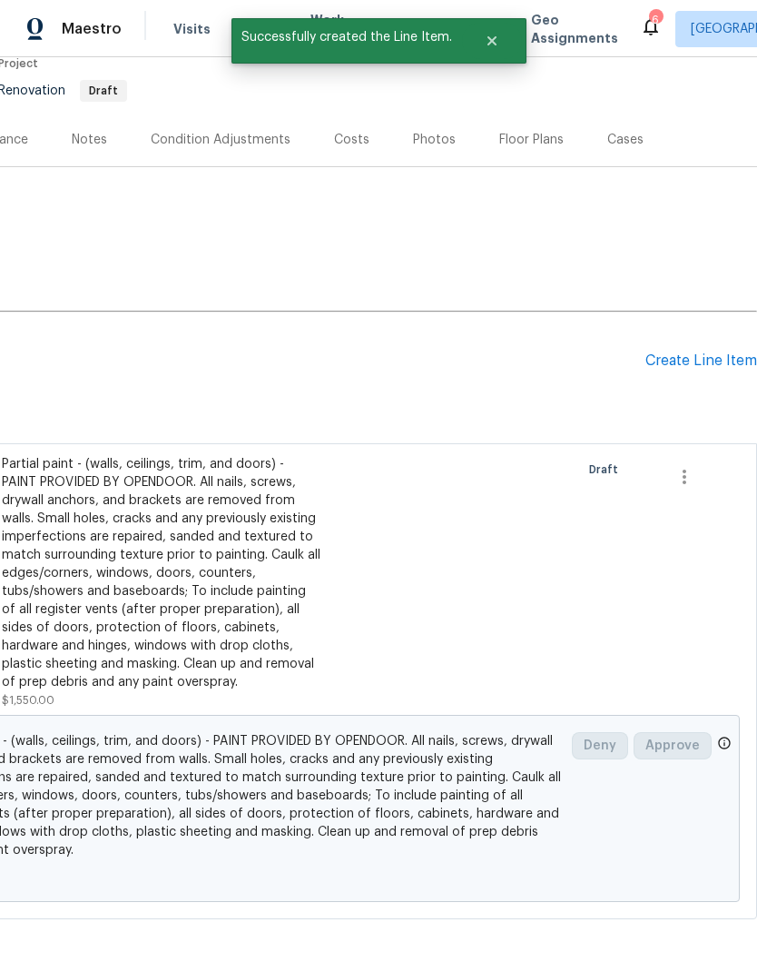
scroll to position [161, 269]
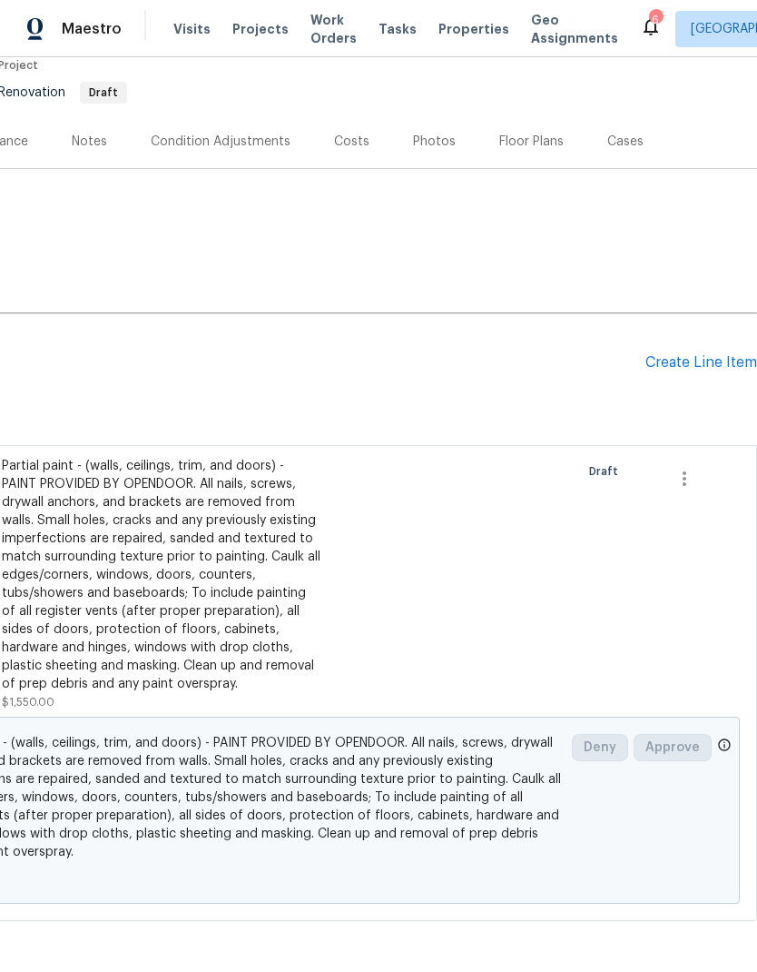
click at [249, 144] on div "Condition Adjustments" at bounding box center [221, 142] width 140 height 18
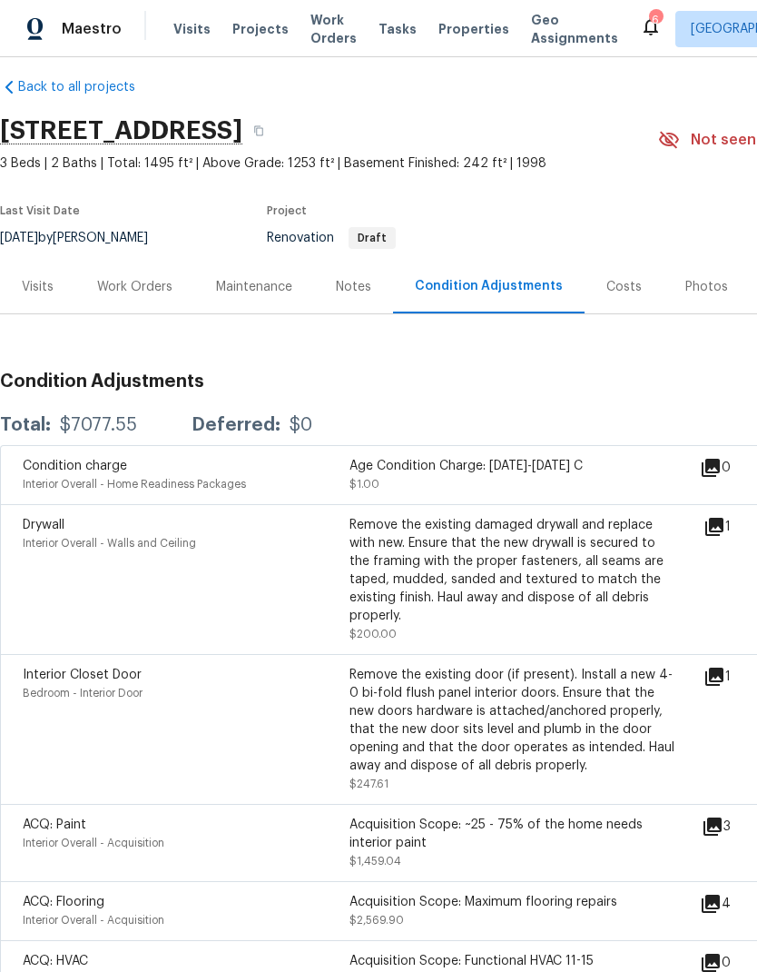
scroll to position [15, 0]
click at [141, 292] on div "Work Orders" at bounding box center [134, 287] width 75 height 18
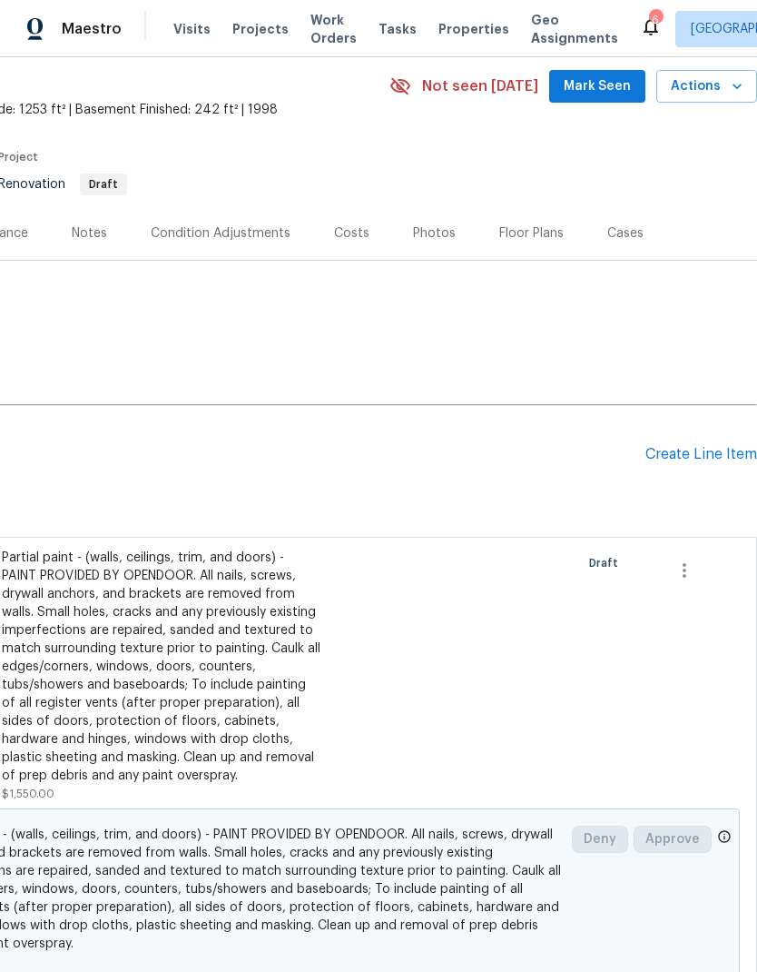
scroll to position [70, 269]
click at [699, 460] on div "Create Line Item" at bounding box center [702, 453] width 112 height 17
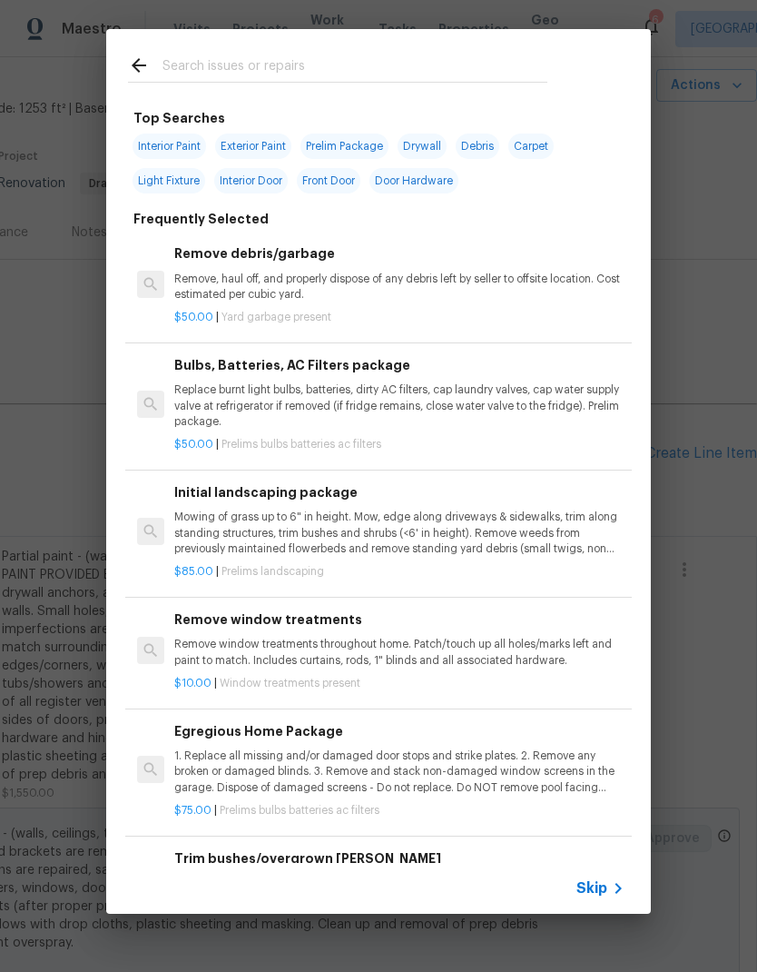
click at [380, 51] on div at bounding box center [337, 65] width 463 height 72
click at [281, 64] on input "text" at bounding box center [355, 67] width 385 height 27
type input "Initi"
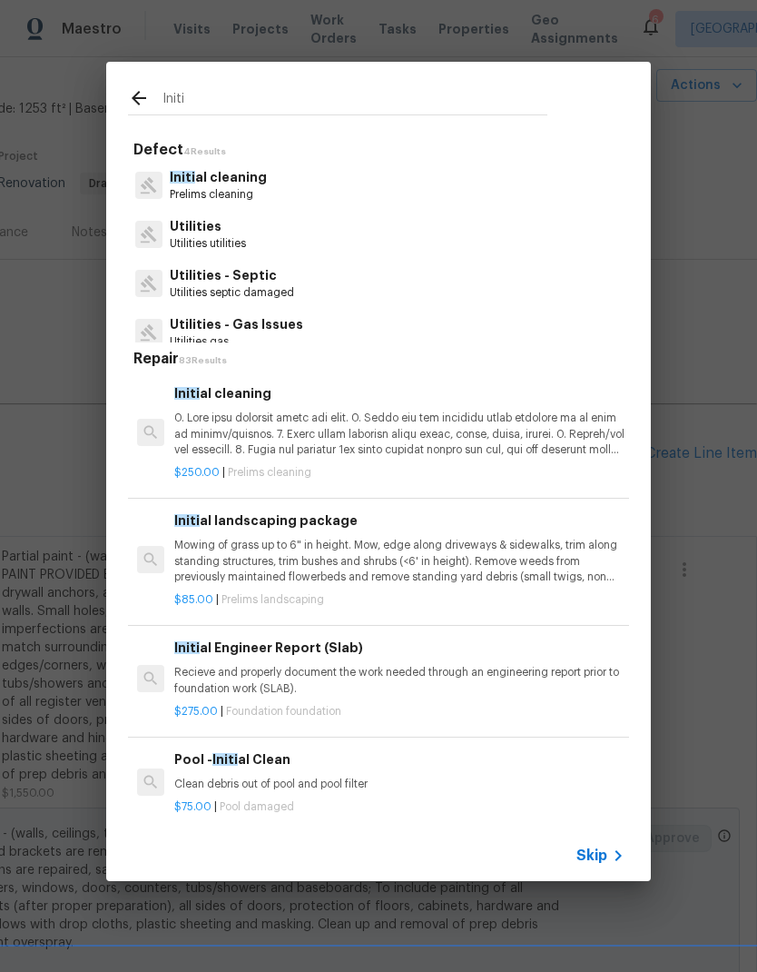
click at [417, 433] on p at bounding box center [399, 434] width 450 height 46
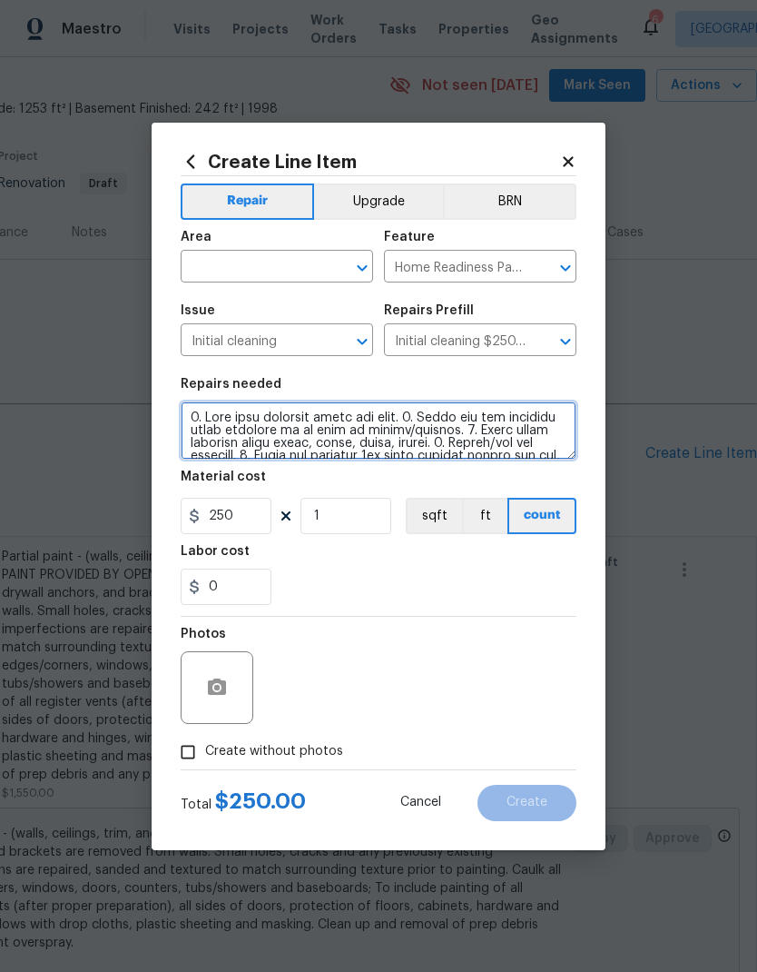
click at [417, 433] on textarea at bounding box center [379, 430] width 396 height 58
click at [277, 260] on input "text" at bounding box center [252, 268] width 142 height 28
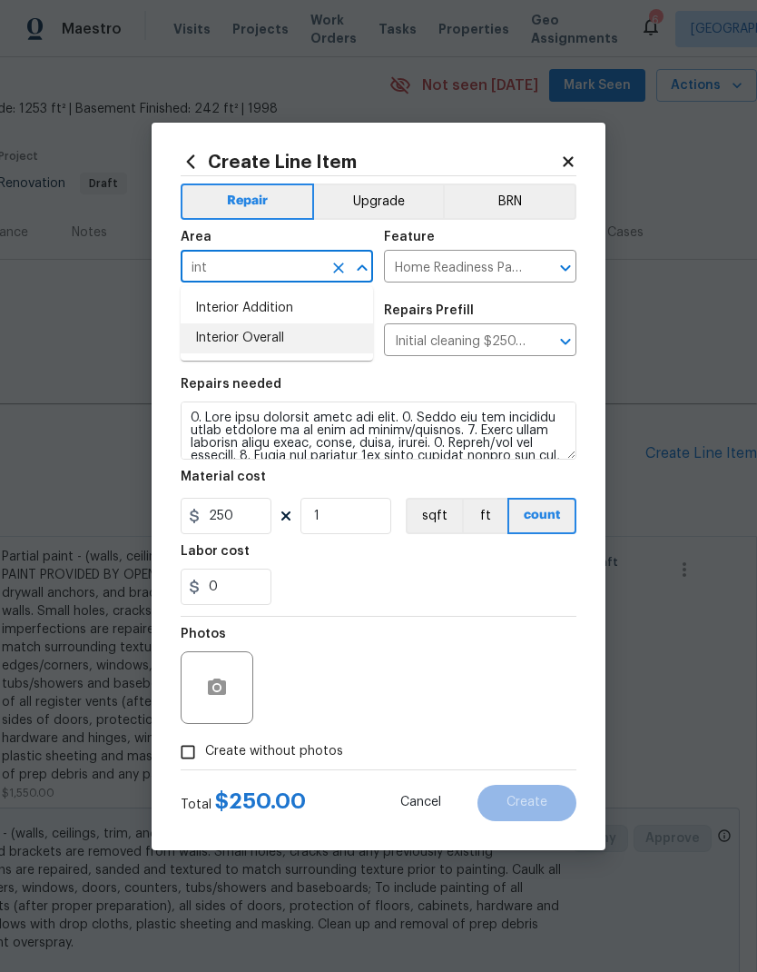
click at [318, 337] on li "Interior Overall" at bounding box center [277, 338] width 193 height 30
type input "Interior Overall"
click at [511, 569] on div "Labor cost" at bounding box center [379, 557] width 396 height 24
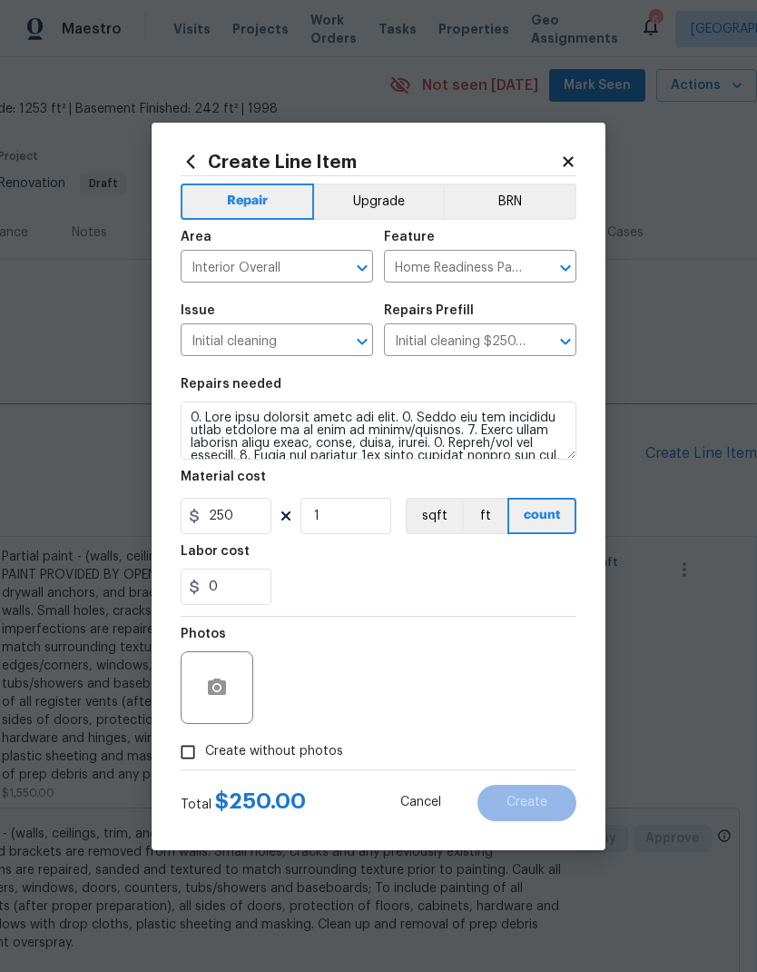
click at [192, 759] on input "Create without photos" at bounding box center [188, 752] width 35 height 35
checkbox input "true"
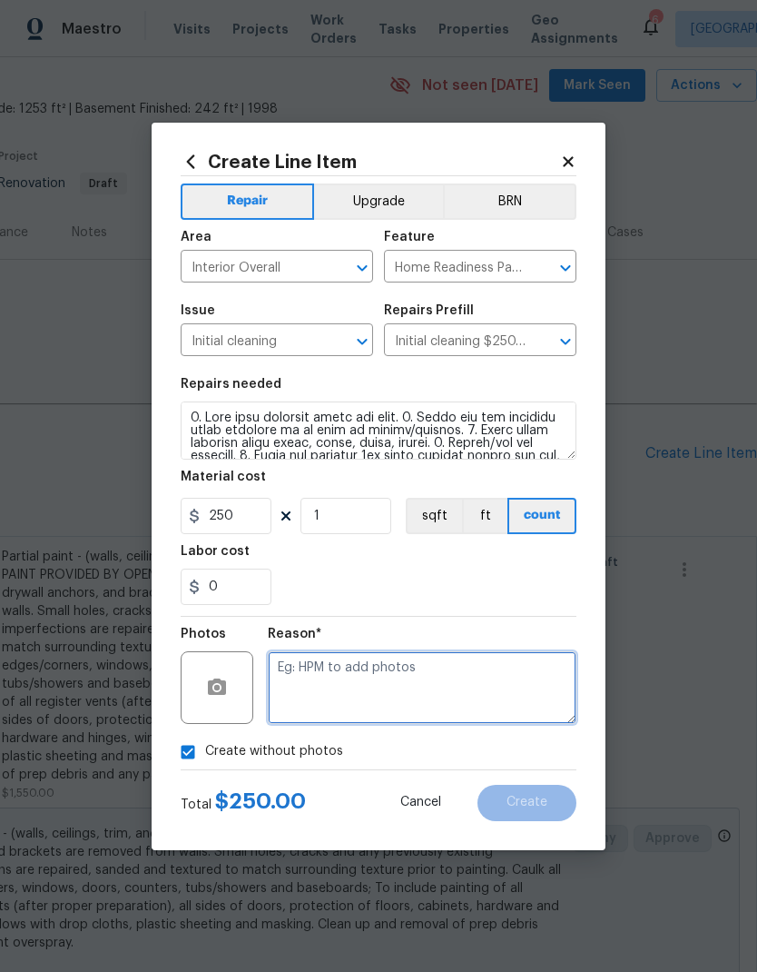
click at [471, 676] on textarea at bounding box center [422, 687] width 309 height 73
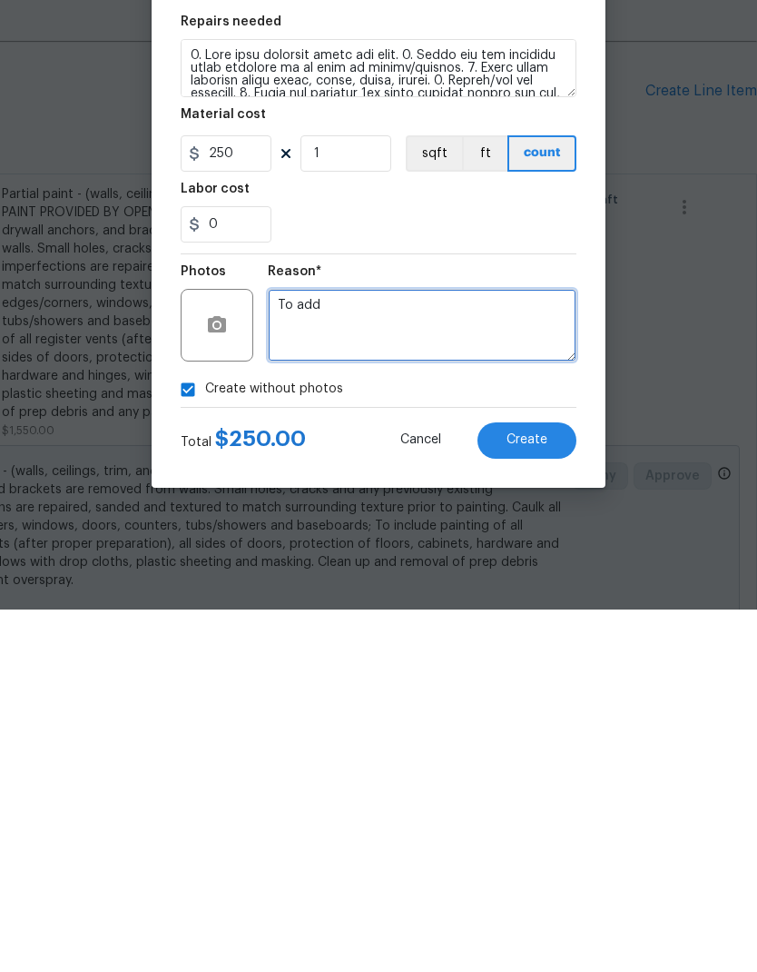
type textarea "To add"
click at [548, 785] on button "Create" at bounding box center [527, 803] width 99 height 36
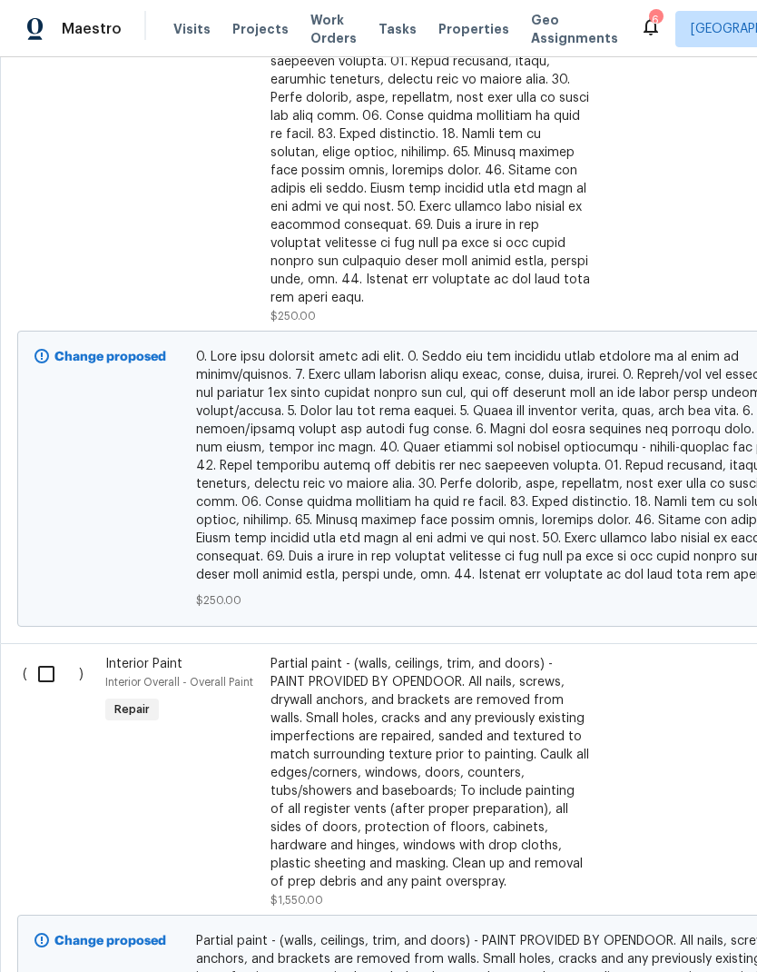
scroll to position [806, 0]
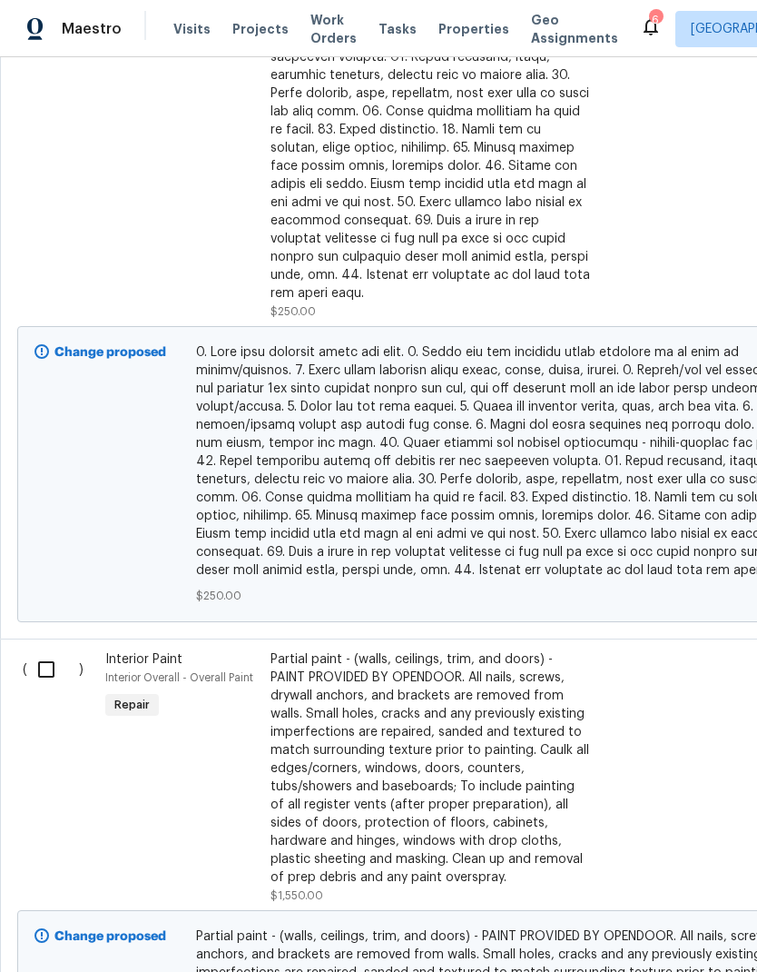
click at [47, 658] on input "checkbox" at bounding box center [53, 669] width 52 height 38
checkbox input "true"
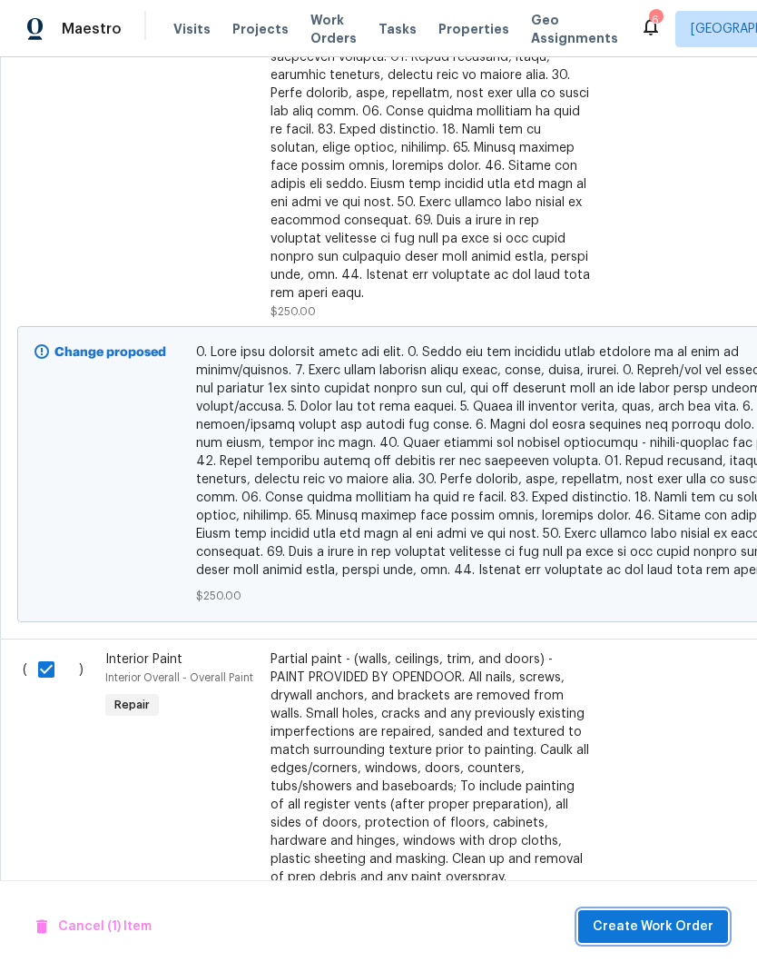
click at [685, 921] on span "Create Work Order" at bounding box center [653, 927] width 121 height 23
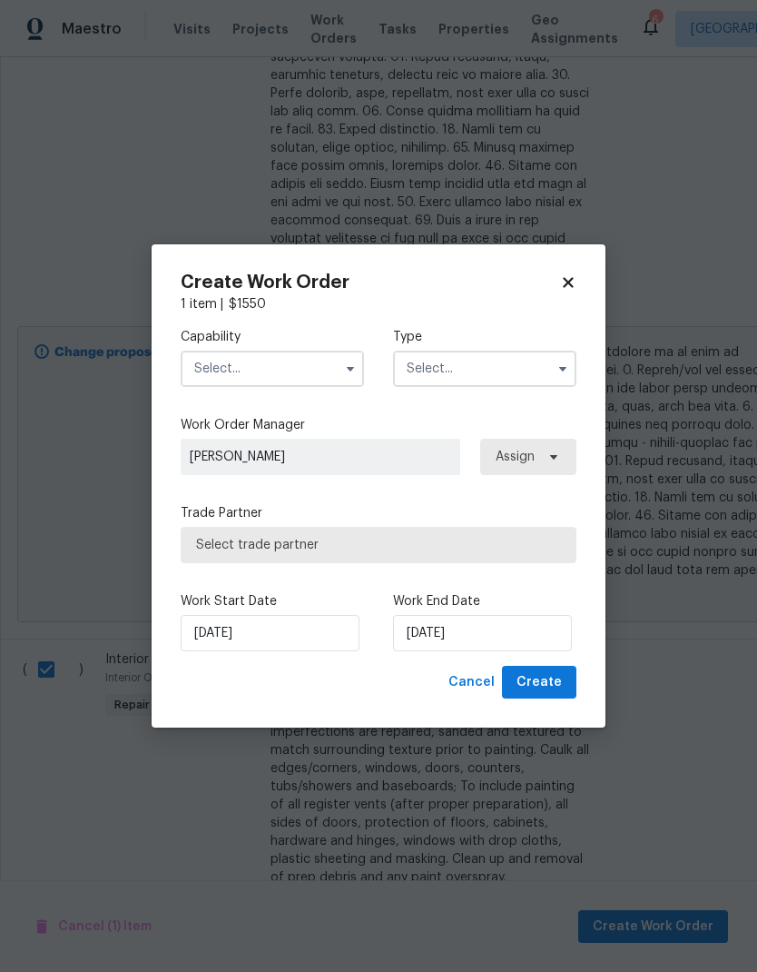
click at [278, 377] on input "text" at bounding box center [272, 369] width 183 height 36
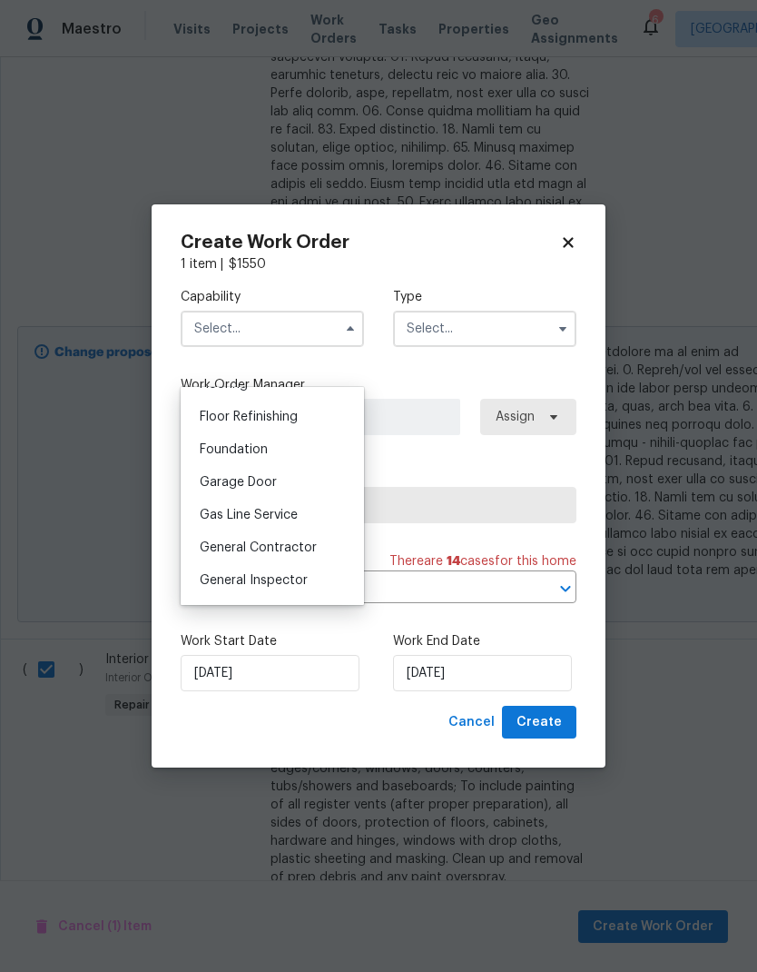
scroll to position [745, 0]
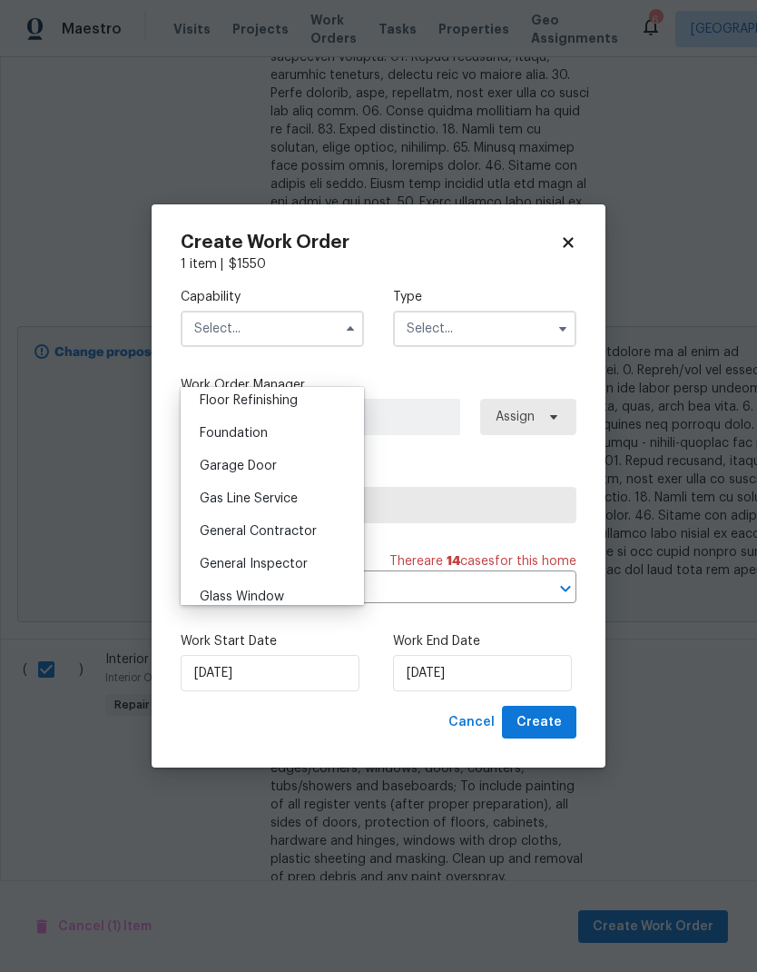
click at [313, 532] on span "General Contractor" at bounding box center [258, 531] width 117 height 13
type input "General Contractor"
click at [507, 333] on input "text" at bounding box center [484, 329] width 183 height 36
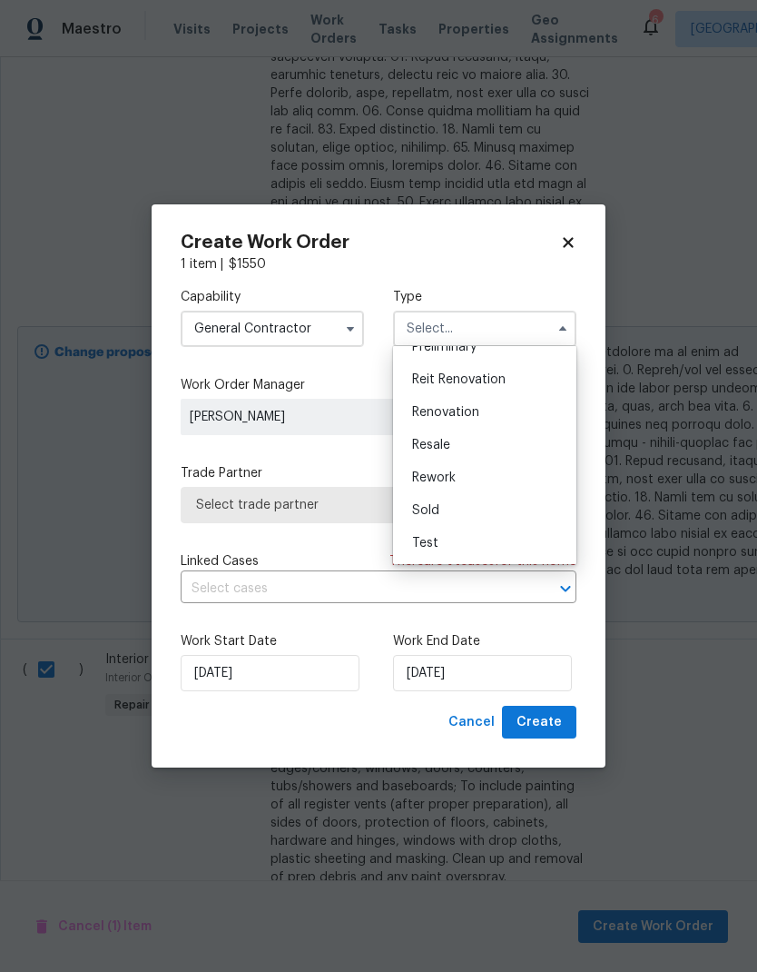
scroll to position [412, 0]
click at [476, 415] on span "Renovation" at bounding box center [445, 412] width 67 height 13
type input "Renovation"
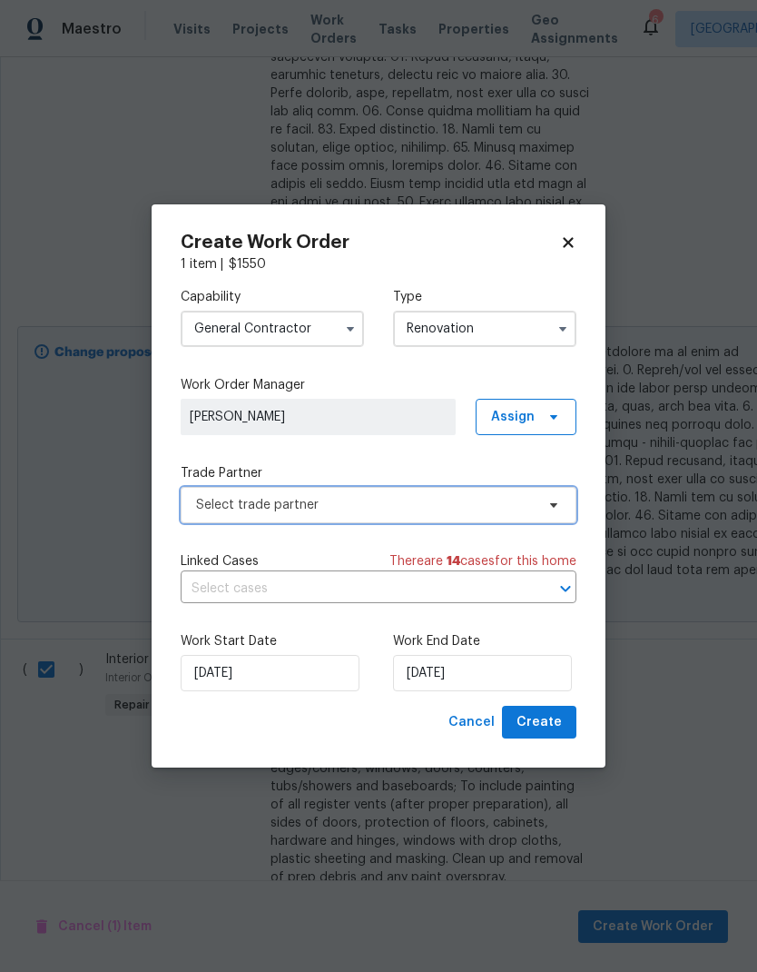
click at [414, 505] on span "Select trade partner" at bounding box center [365, 505] width 339 height 18
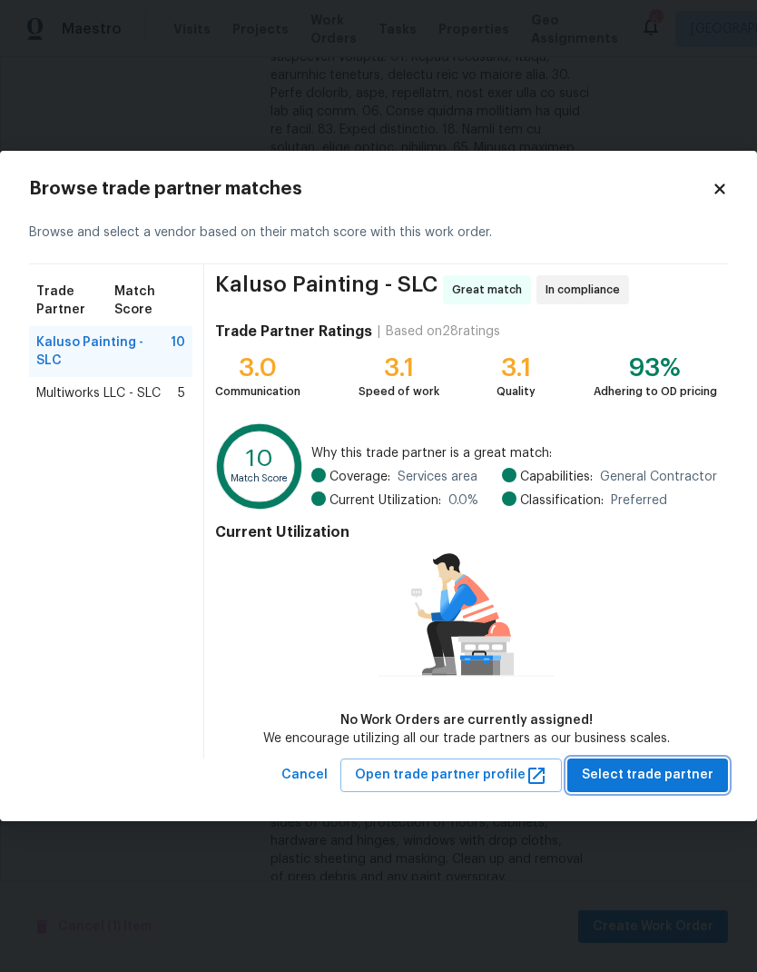
click at [688, 772] on span "Select trade partner" at bounding box center [648, 775] width 132 height 23
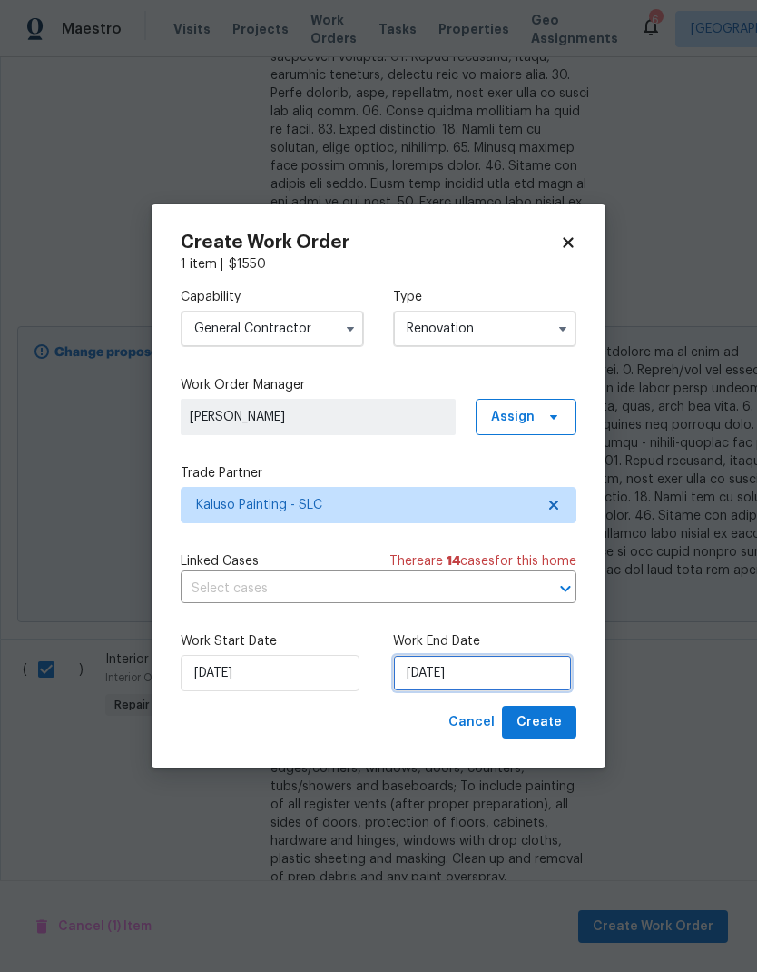
click at [529, 672] on input "[DATE]" at bounding box center [482, 673] width 179 height 36
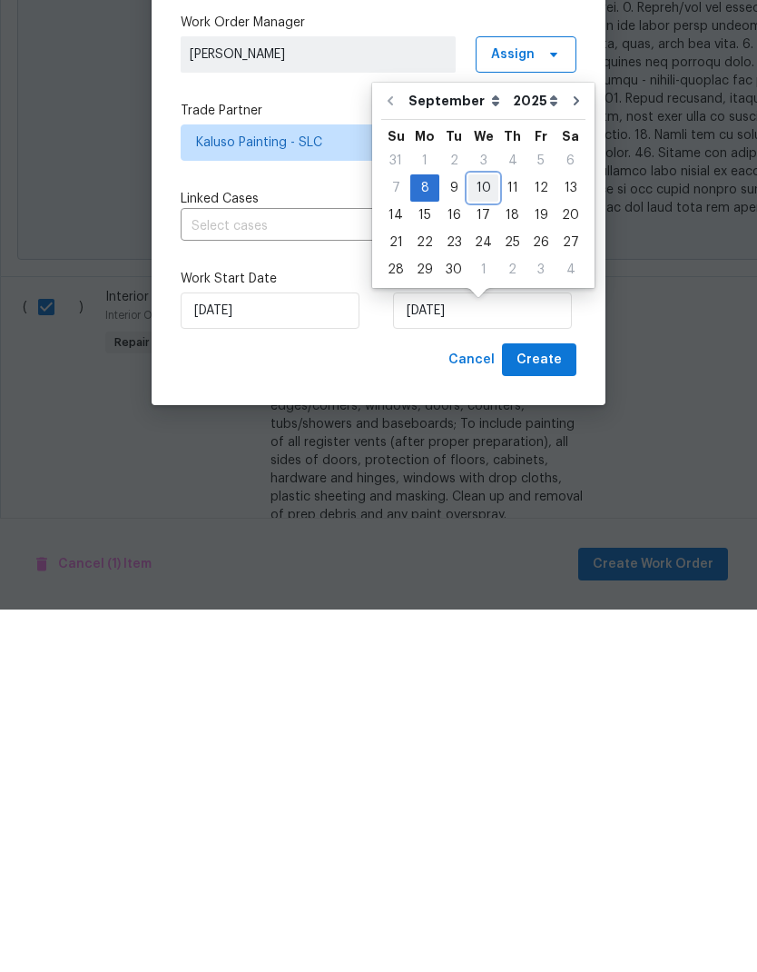
click at [477, 538] on div "10" at bounding box center [484, 550] width 30 height 25
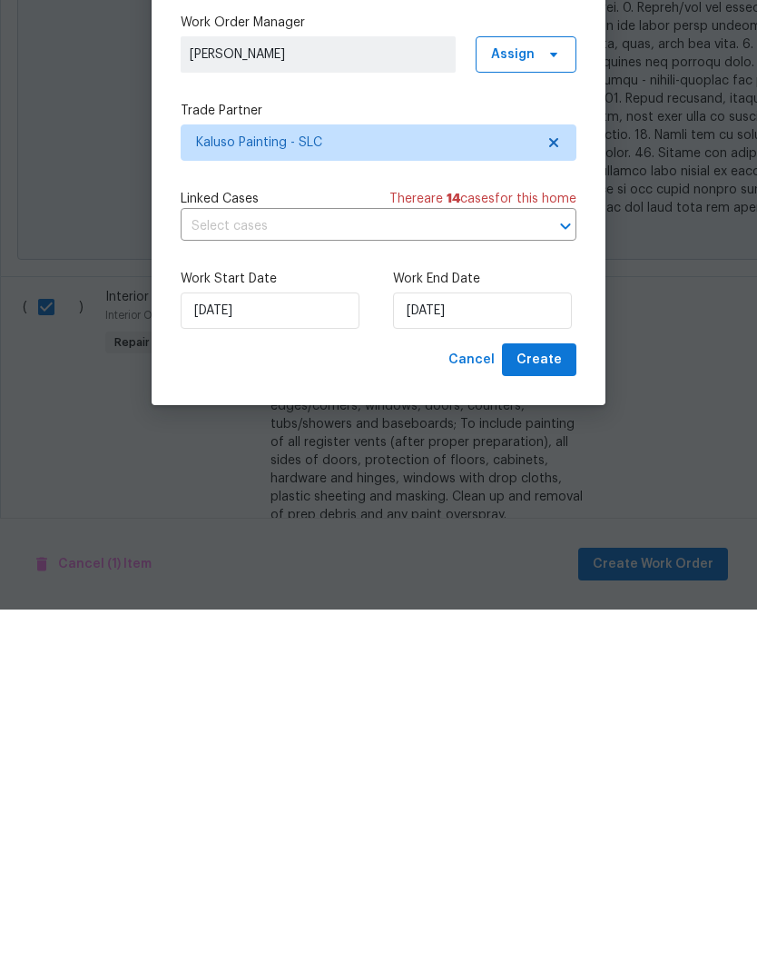
type input "[DATE]"
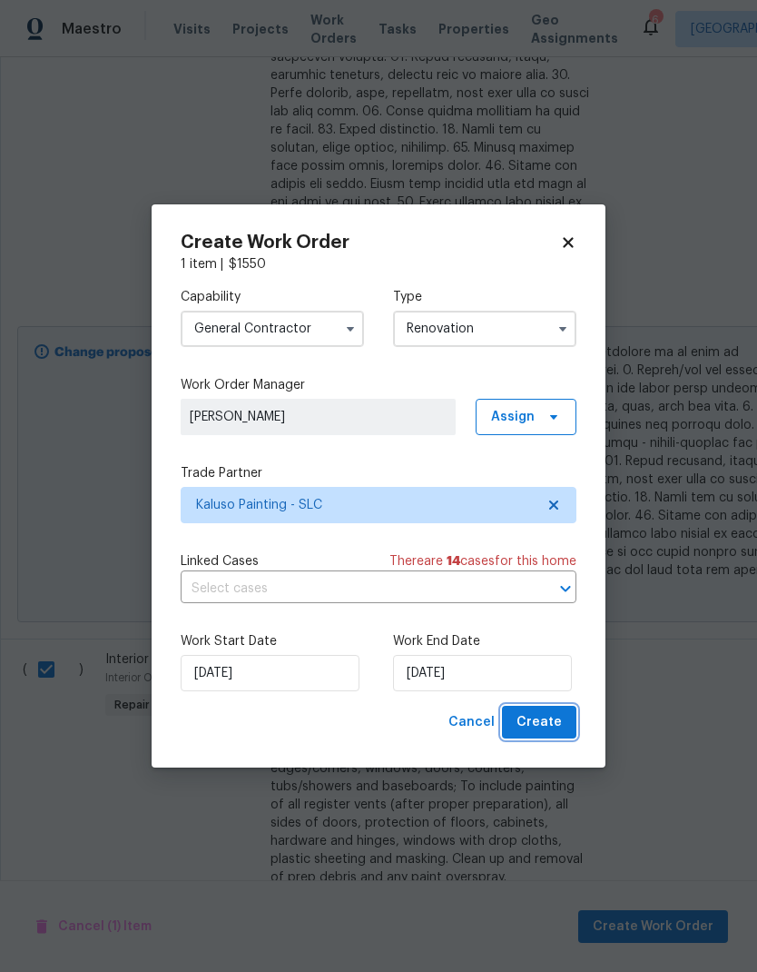
click at [549, 727] on span "Create" at bounding box center [539, 722] width 45 height 23
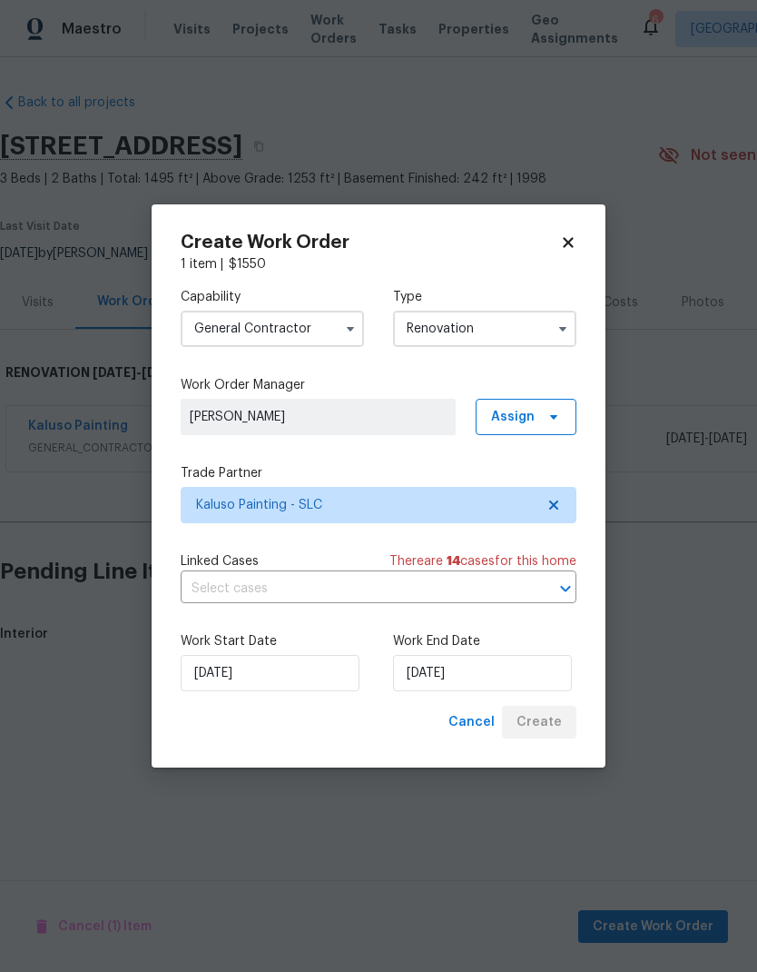
scroll to position [0, 0]
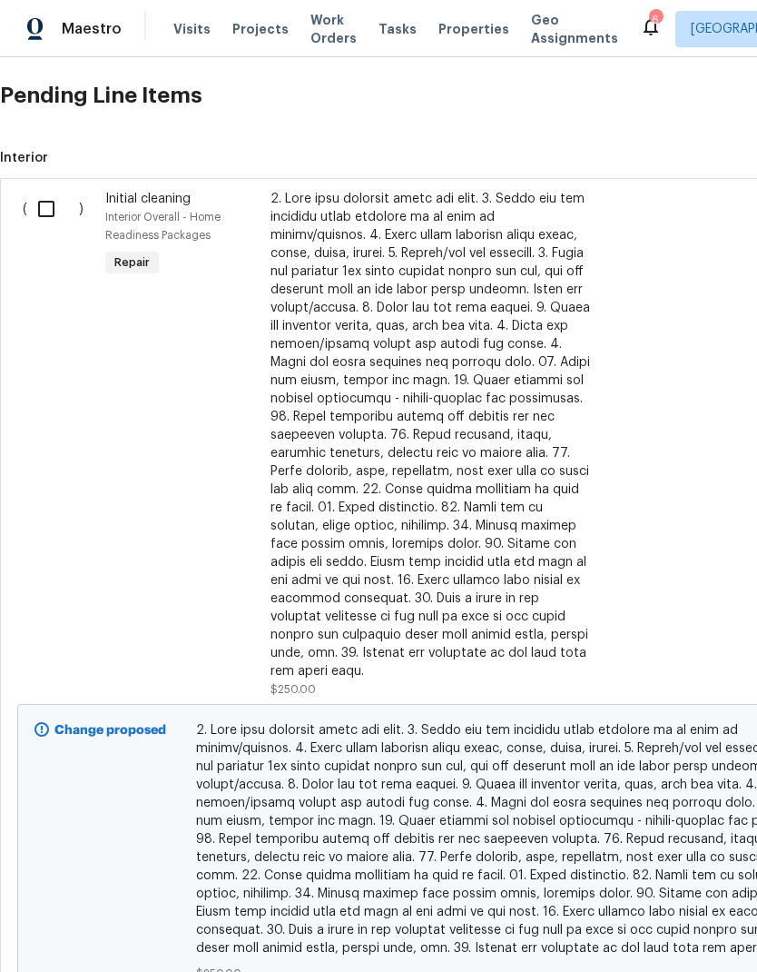
scroll to position [476, 0]
click at [56, 202] on input "checkbox" at bounding box center [53, 209] width 52 height 38
checkbox input "true"
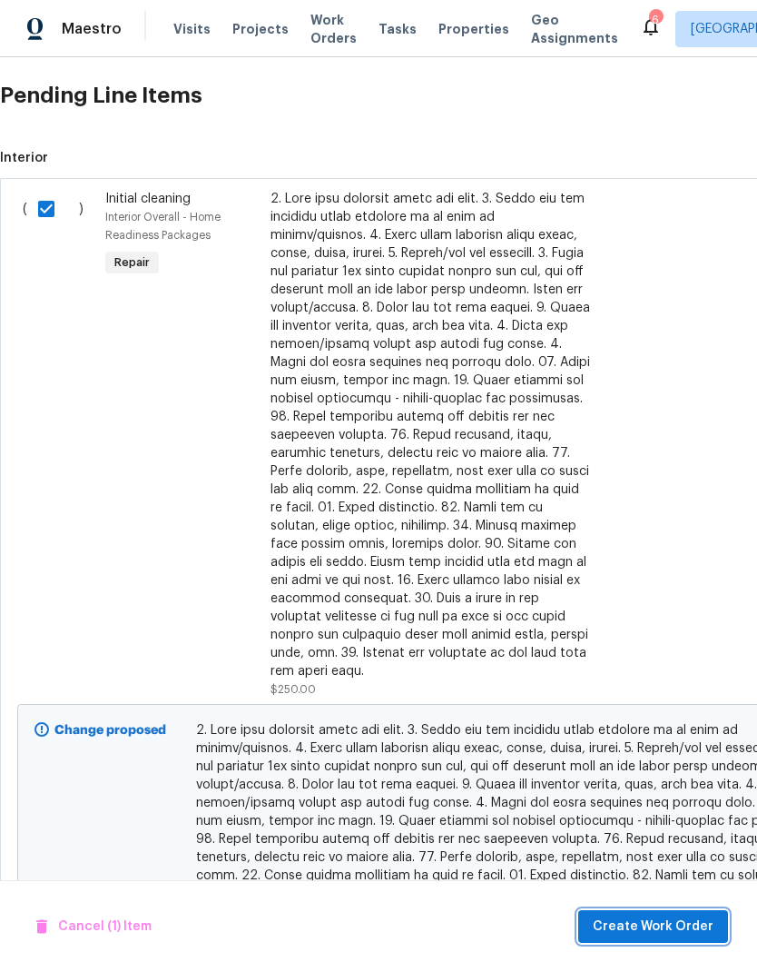
click at [679, 916] on span "Create Work Order" at bounding box center [653, 927] width 121 height 23
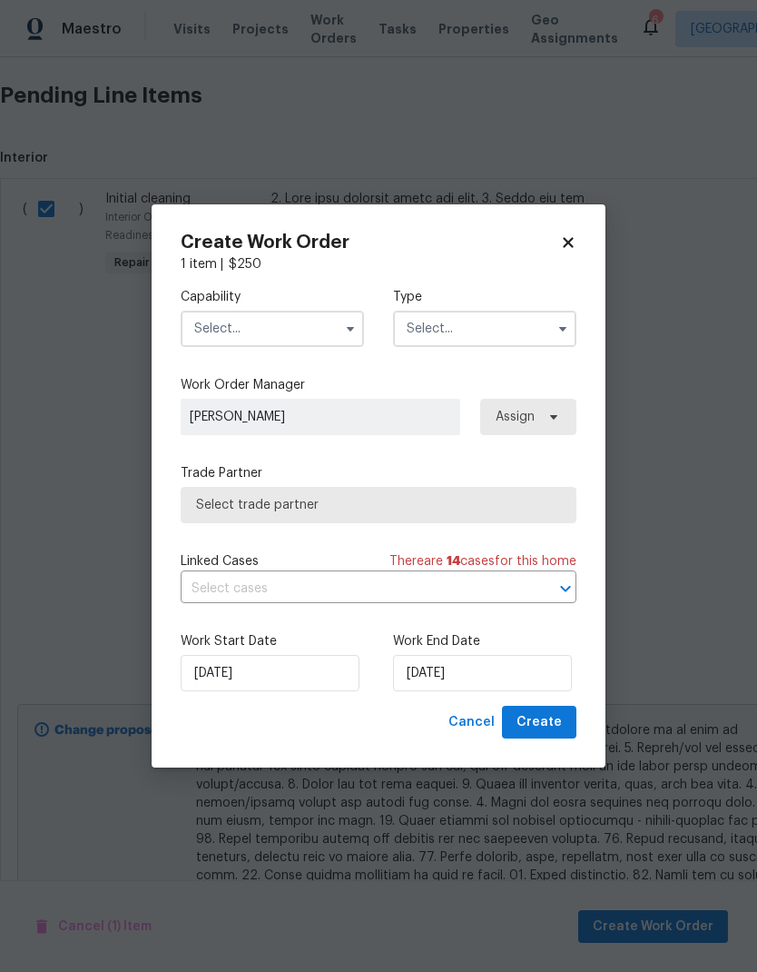
click at [289, 328] on input "text" at bounding box center [272, 329] width 183 height 36
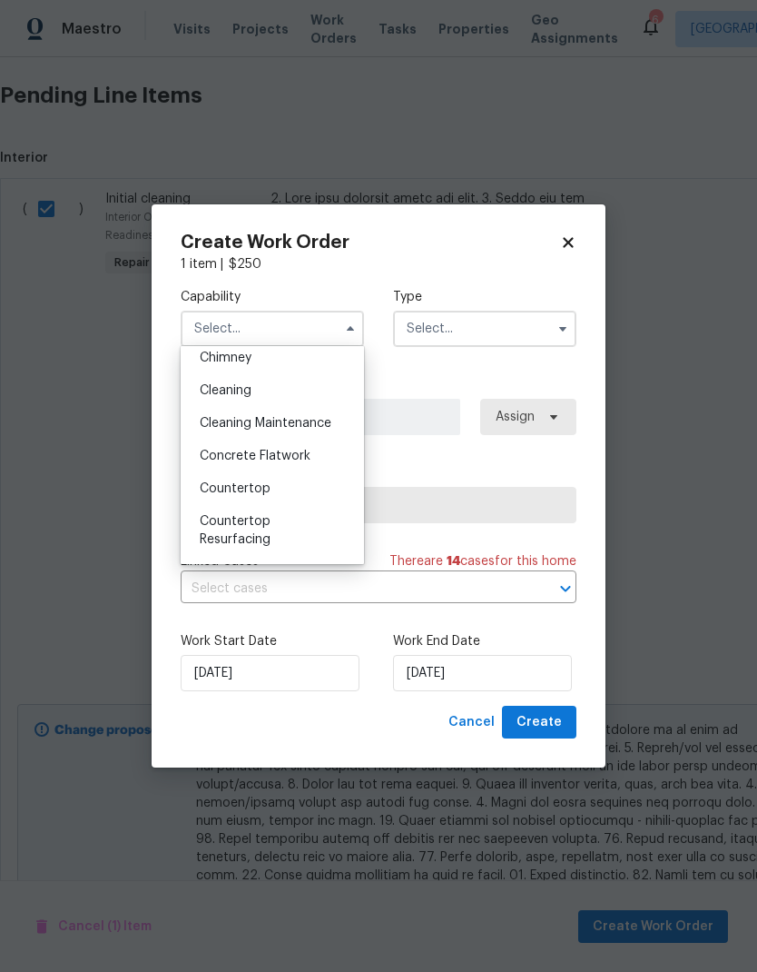
scroll to position [215, 0]
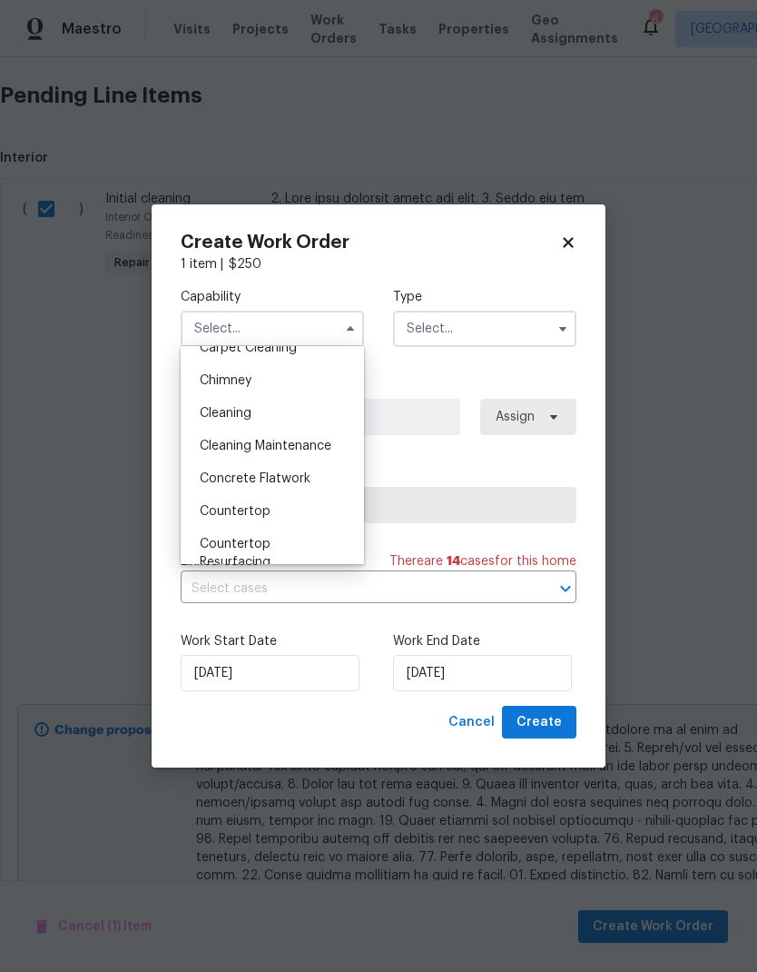
click at [278, 418] on div "Cleaning" at bounding box center [272, 413] width 174 height 33
type input "Cleaning"
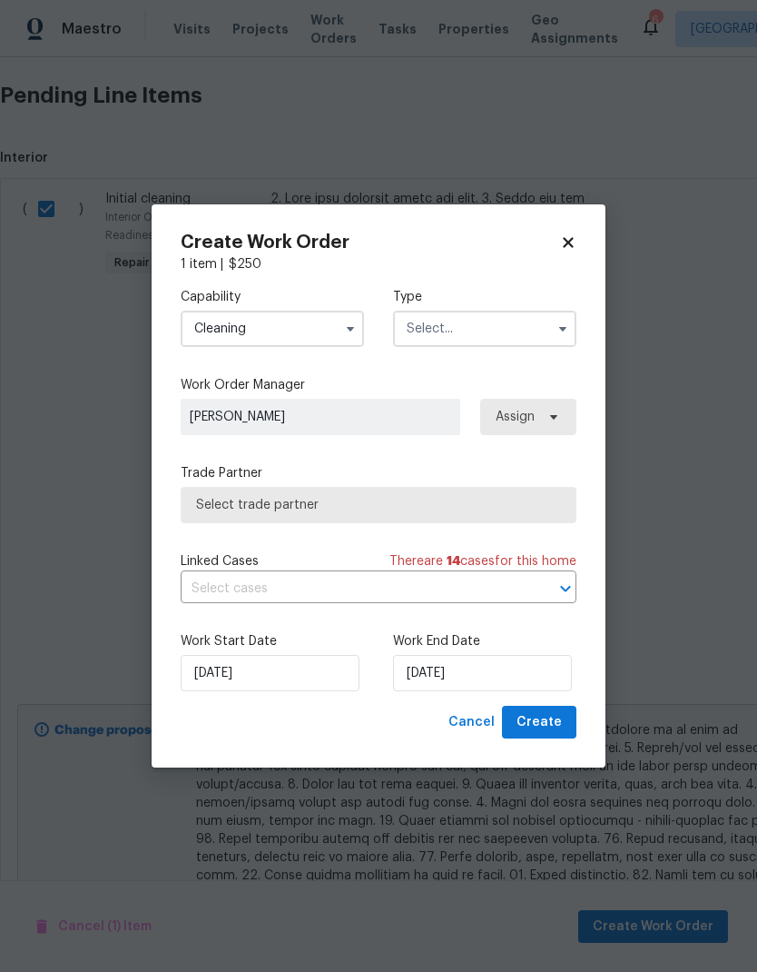
click at [476, 343] on input "text" at bounding box center [484, 329] width 183 height 36
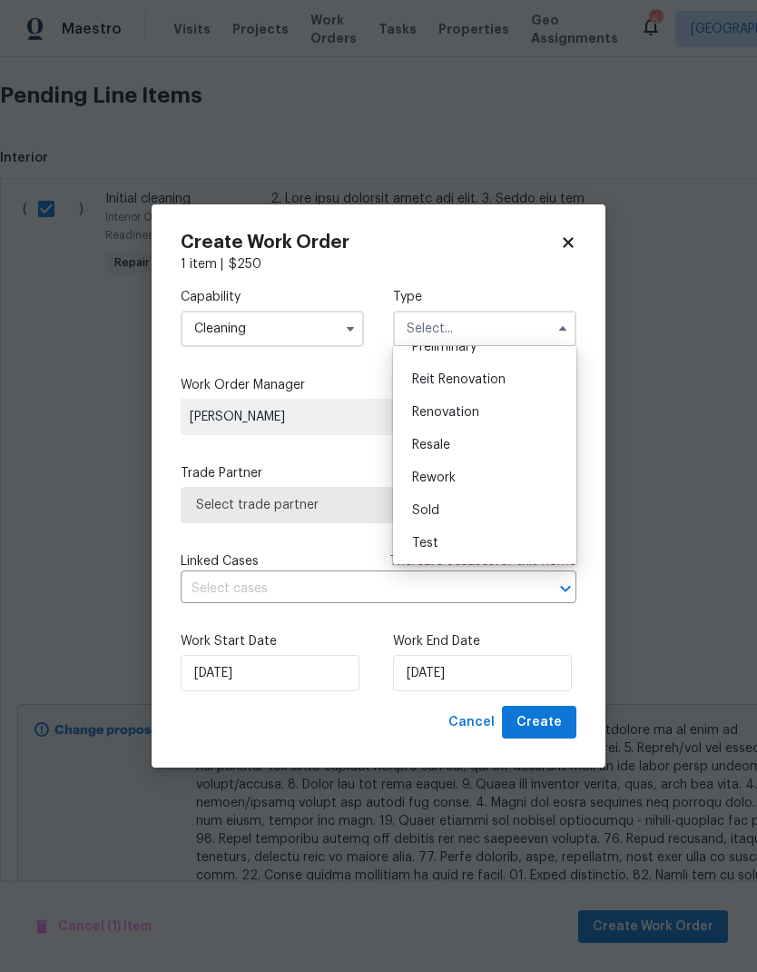
scroll to position [412, 0]
click at [477, 413] on span "Renovation" at bounding box center [445, 412] width 67 height 13
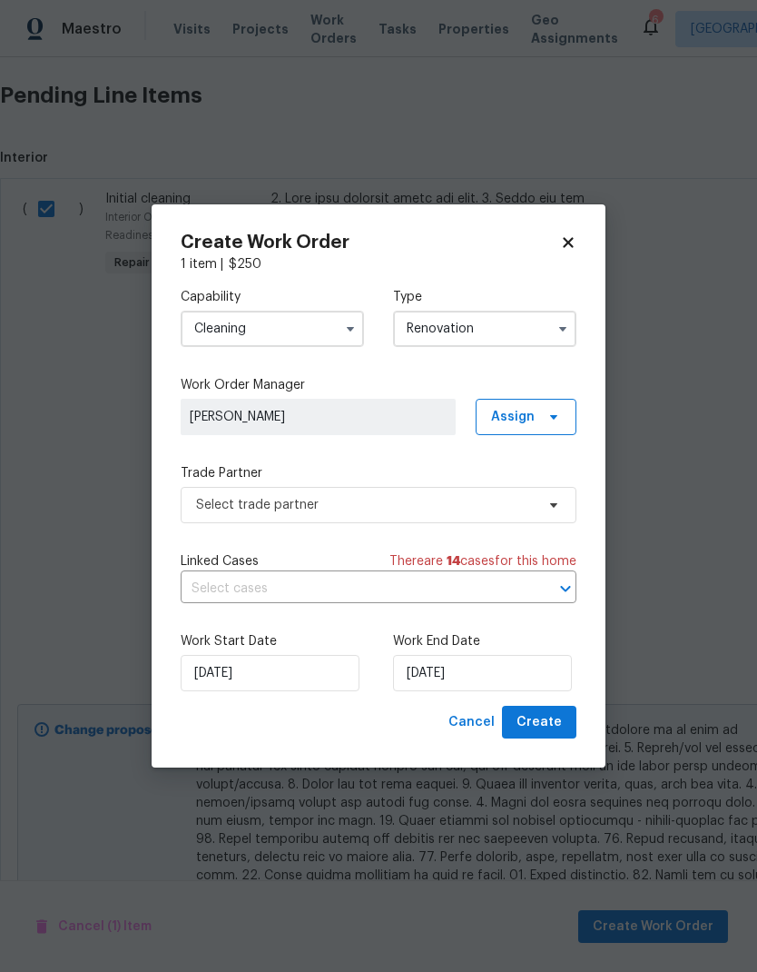
type input "Renovation"
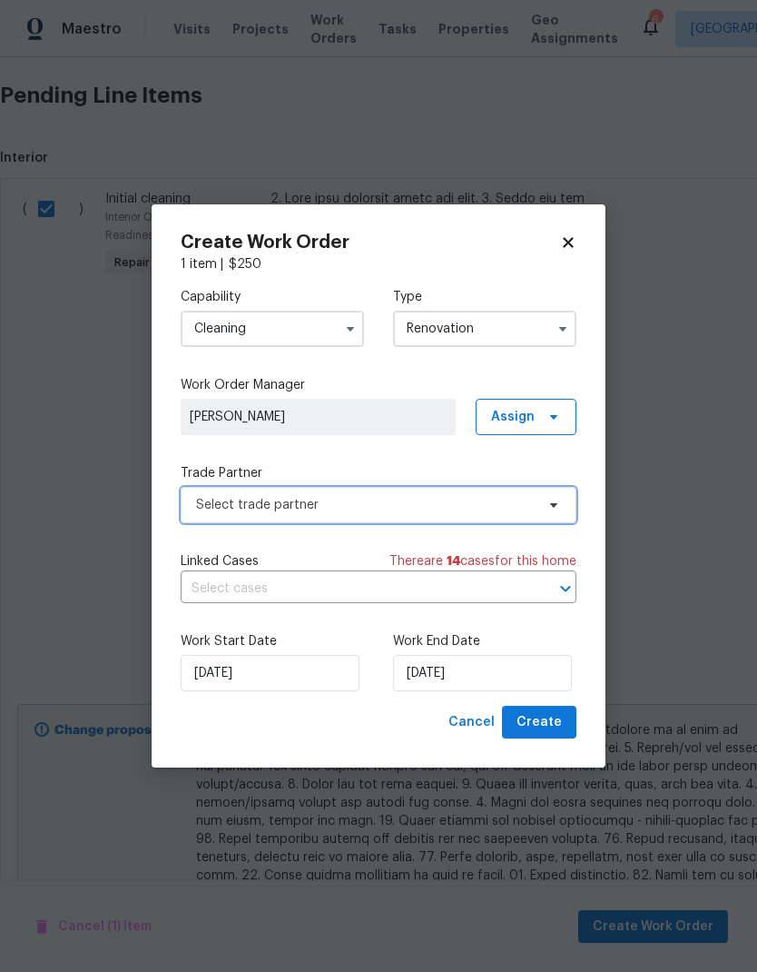
click at [452, 509] on span "Select trade partner" at bounding box center [365, 505] width 339 height 18
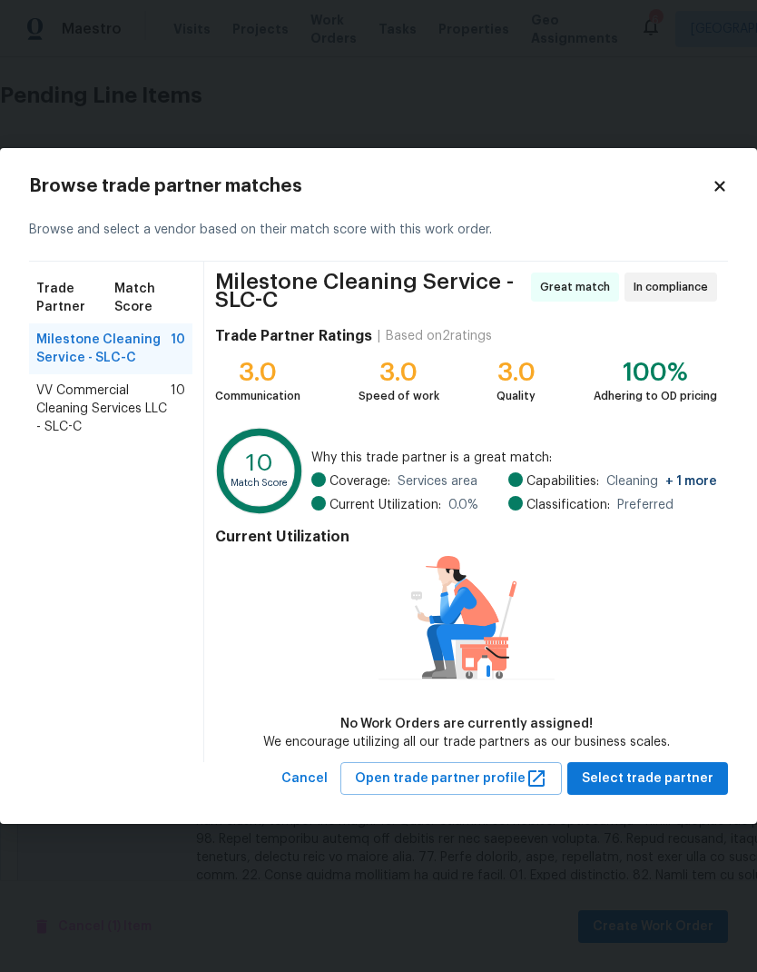
click at [146, 411] on span "VV Commercial Cleaning Services LLC - SLC-C" at bounding box center [103, 408] width 134 height 54
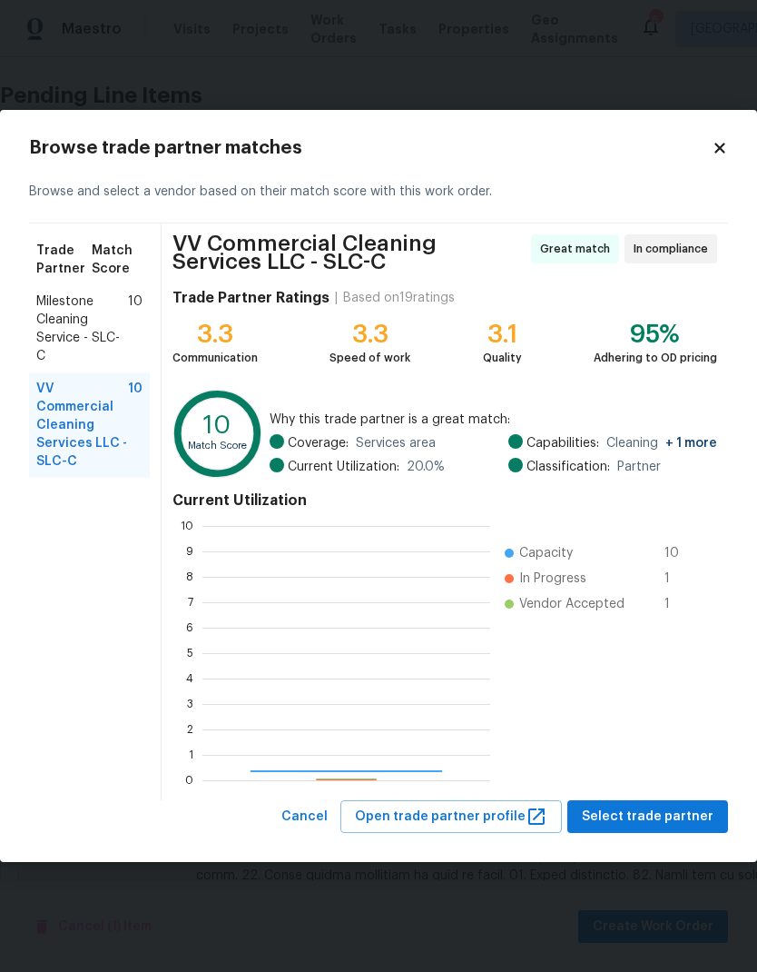
scroll to position [254, 288]
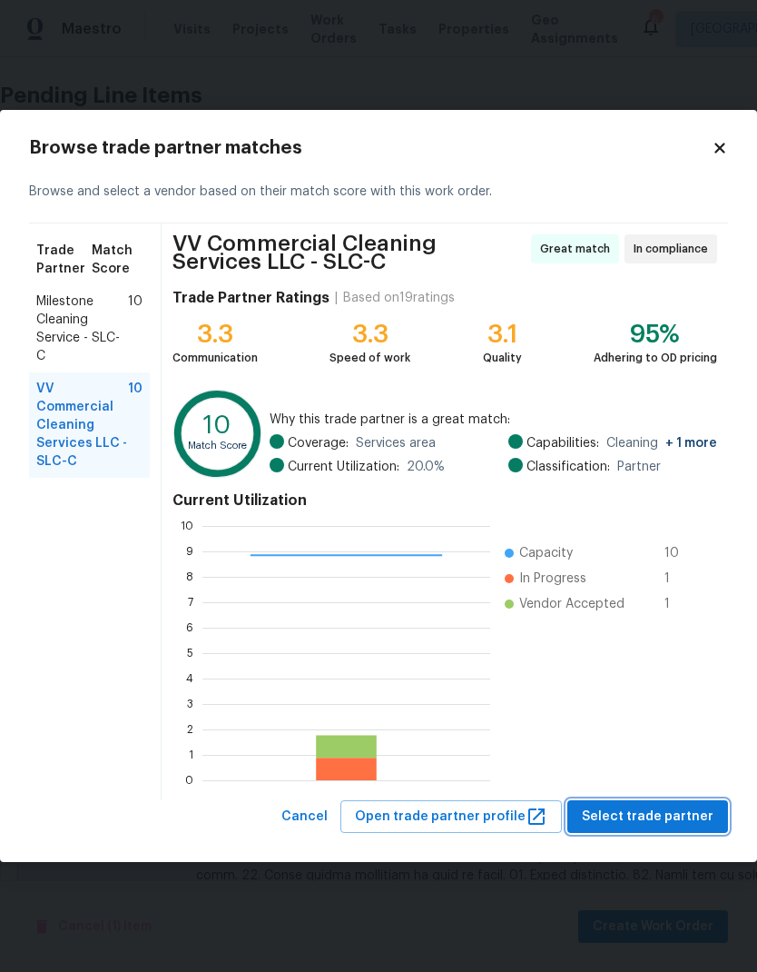
click at [688, 830] on button "Select trade partner" at bounding box center [648, 817] width 161 height 34
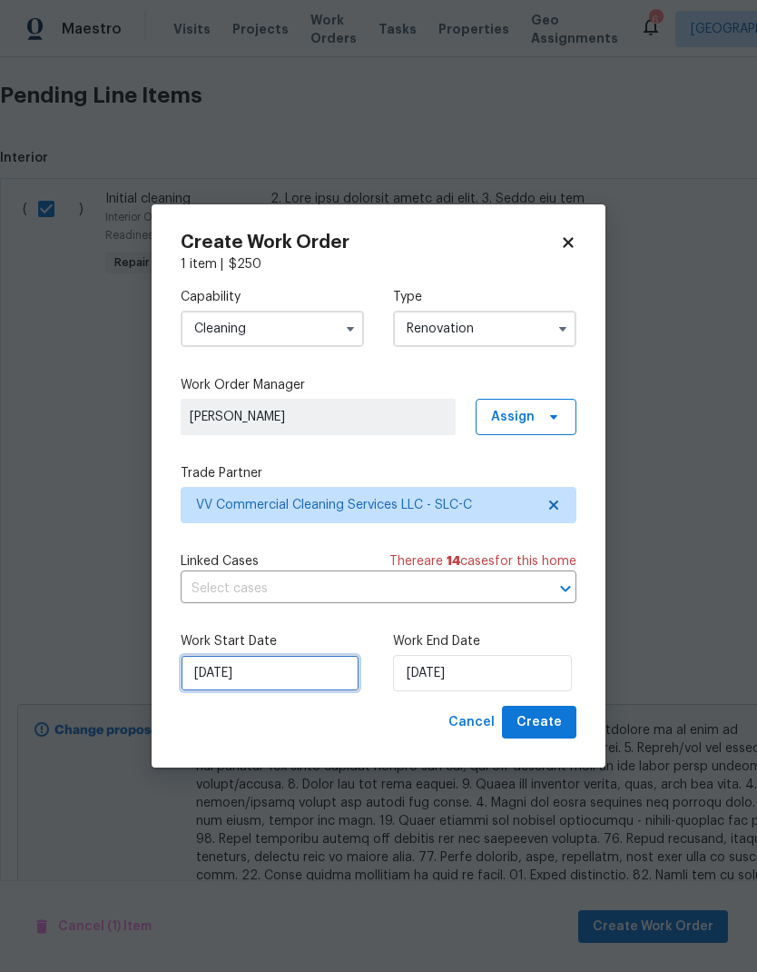
click at [319, 677] on input "[DATE]" at bounding box center [270, 673] width 179 height 36
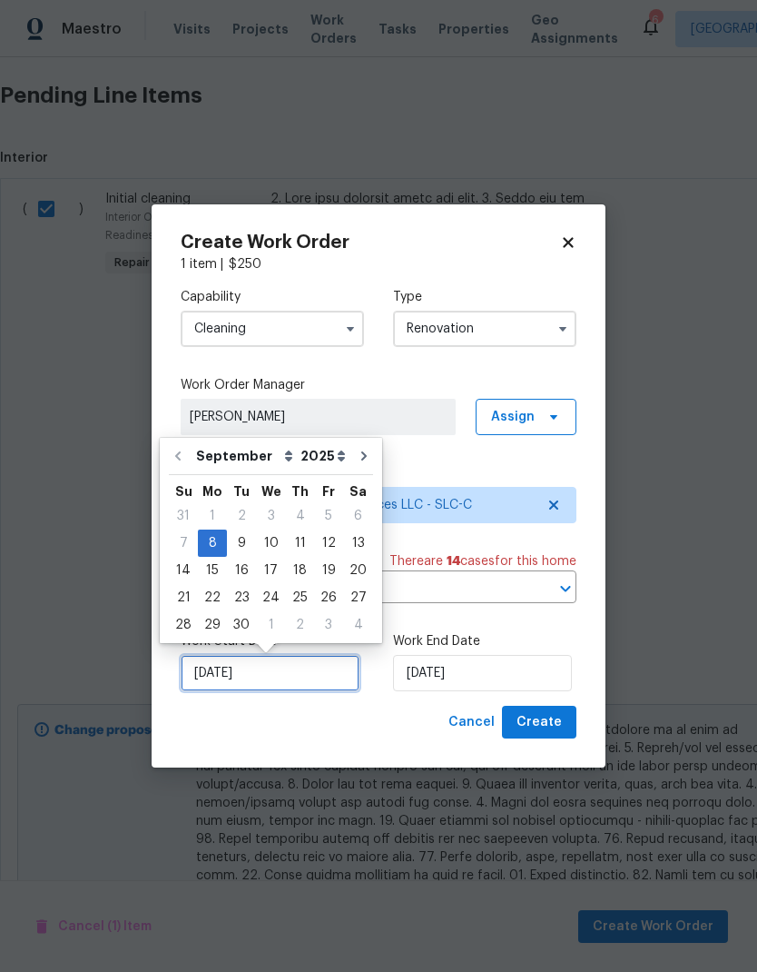
scroll to position [7, 0]
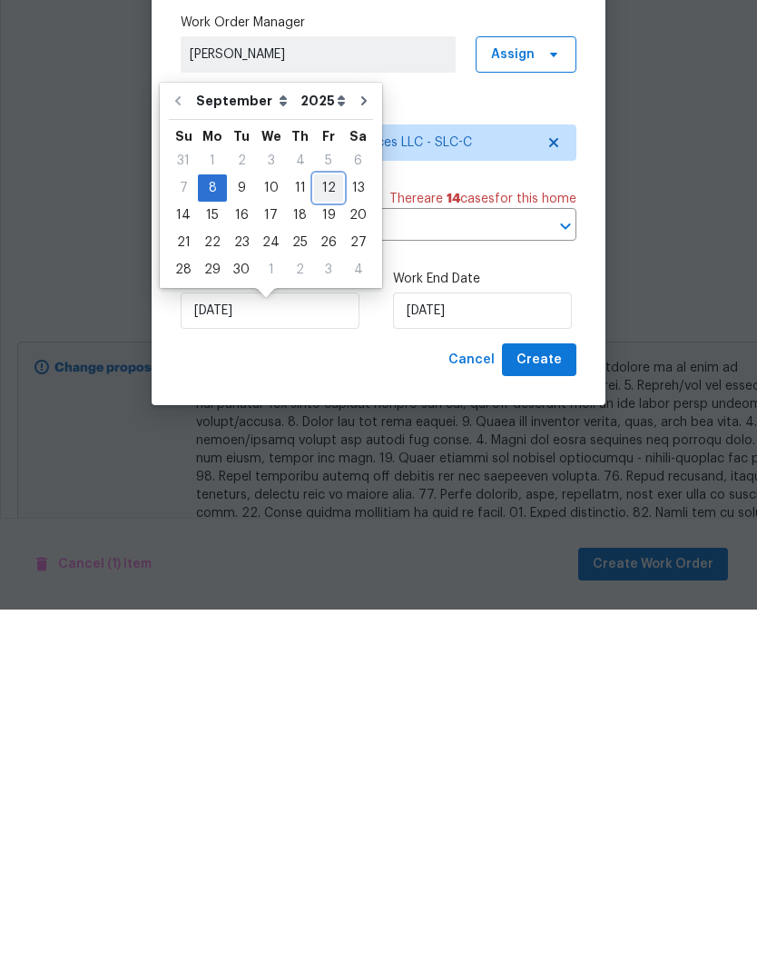
click at [326, 538] on div "12" at bounding box center [328, 550] width 29 height 25
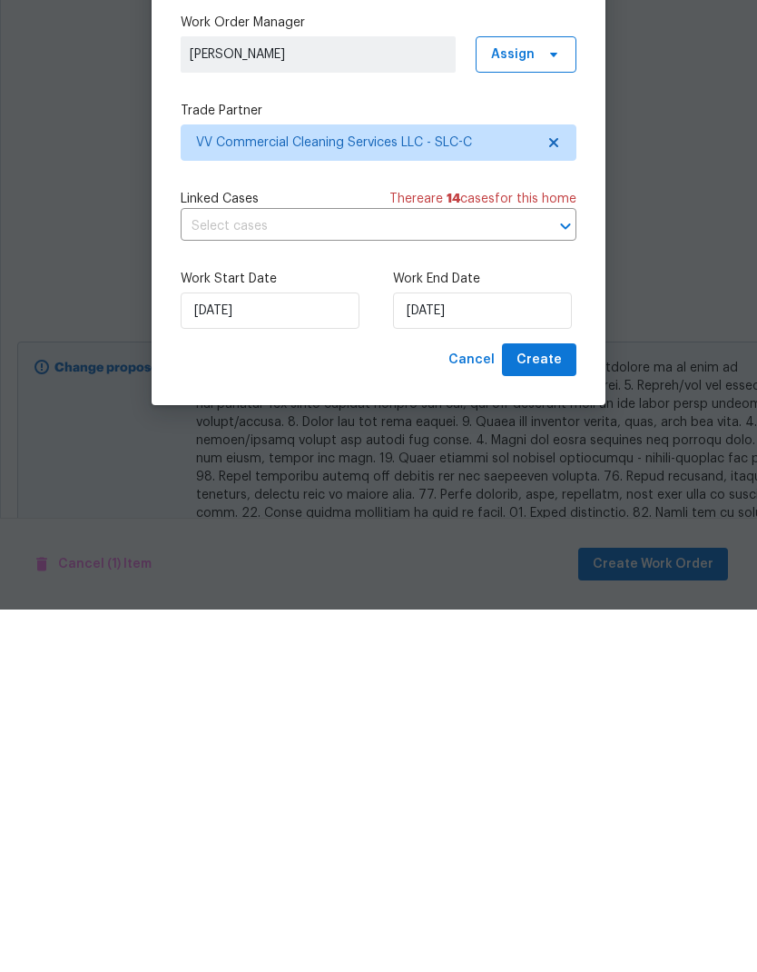
type input "9/12/2025"
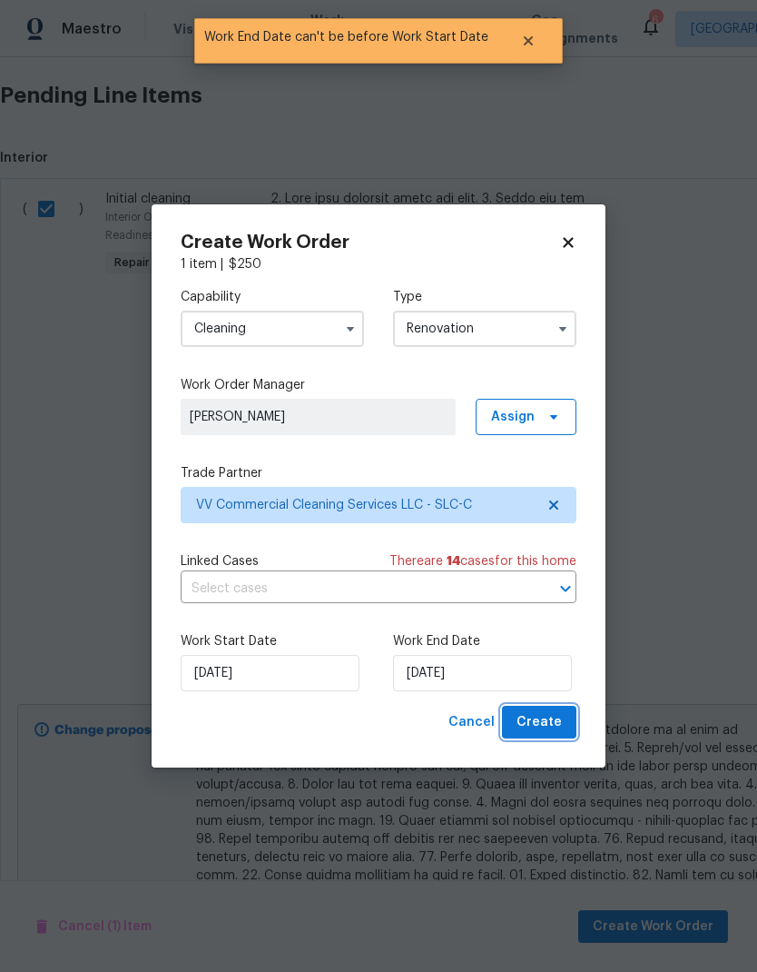
click at [563, 724] on button "Create" at bounding box center [539, 723] width 74 height 34
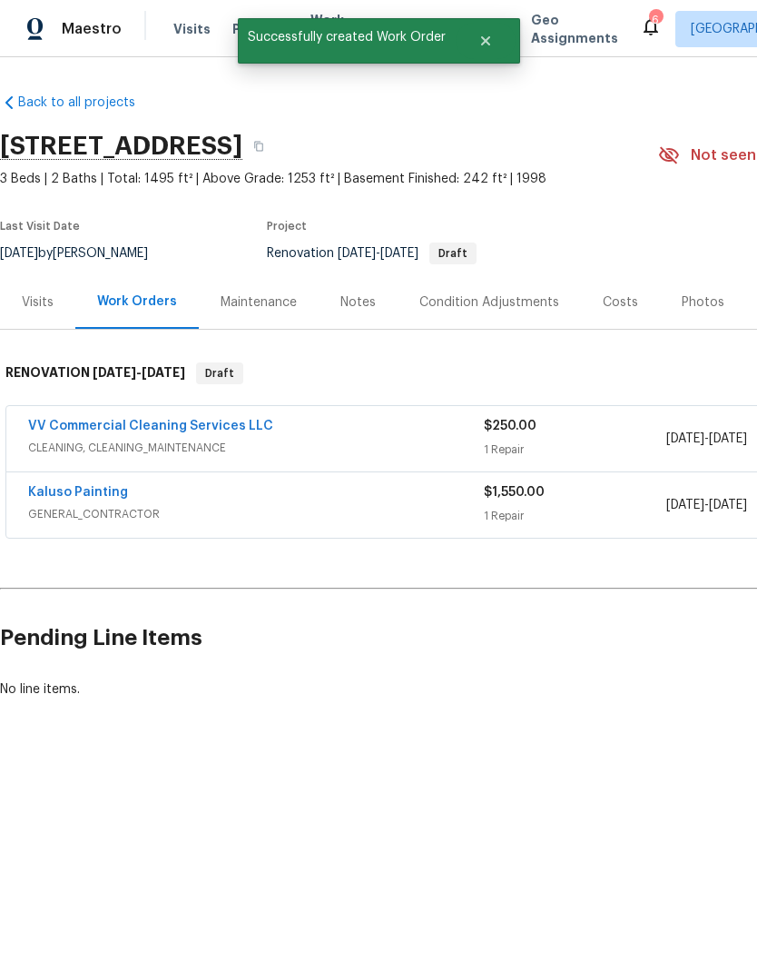
scroll to position [0, 0]
